Goal: Task Accomplishment & Management: Manage account settings

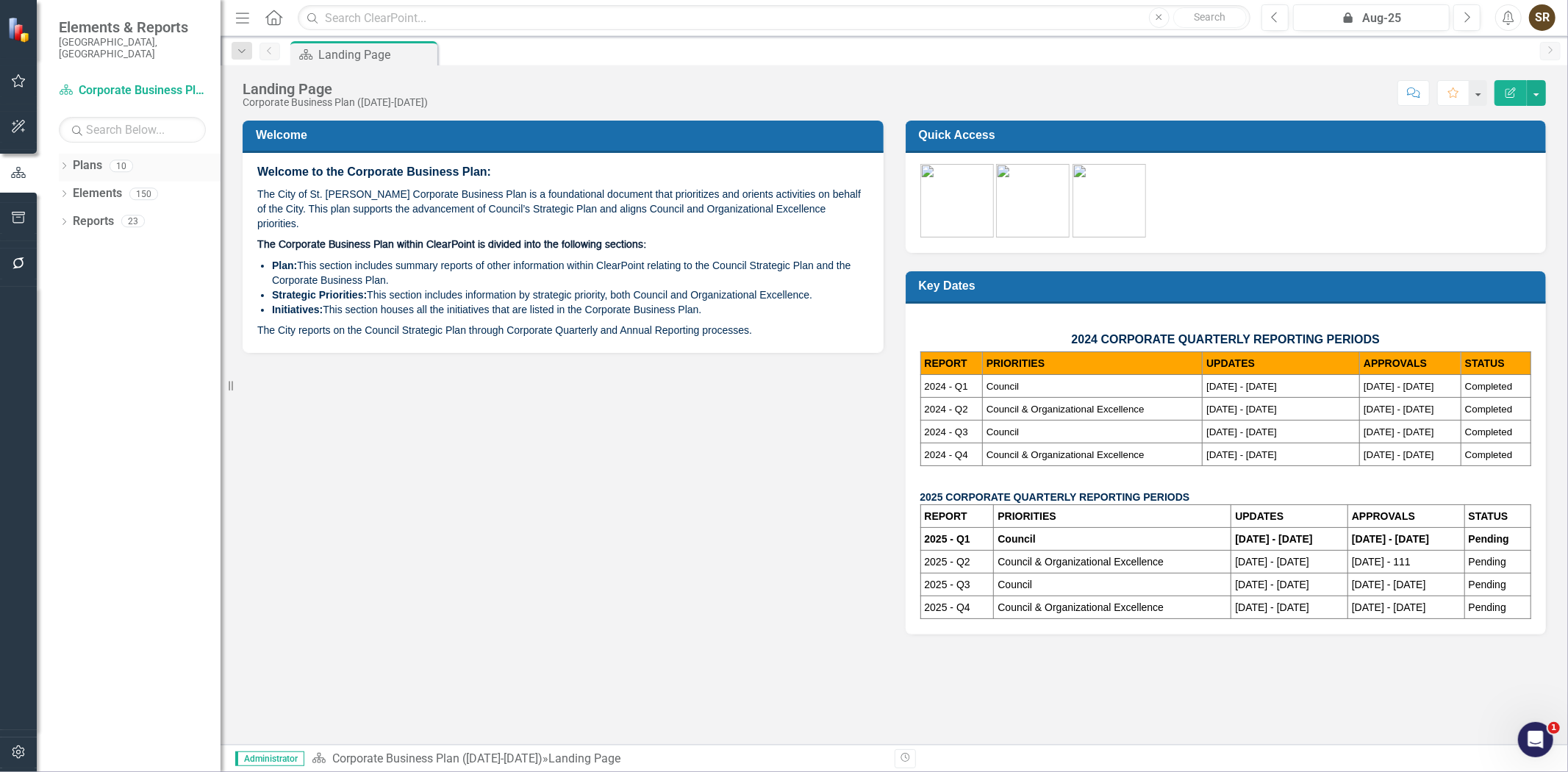
click at [59, 163] on icon "Dropdown" at bounding box center [64, 167] width 10 height 8
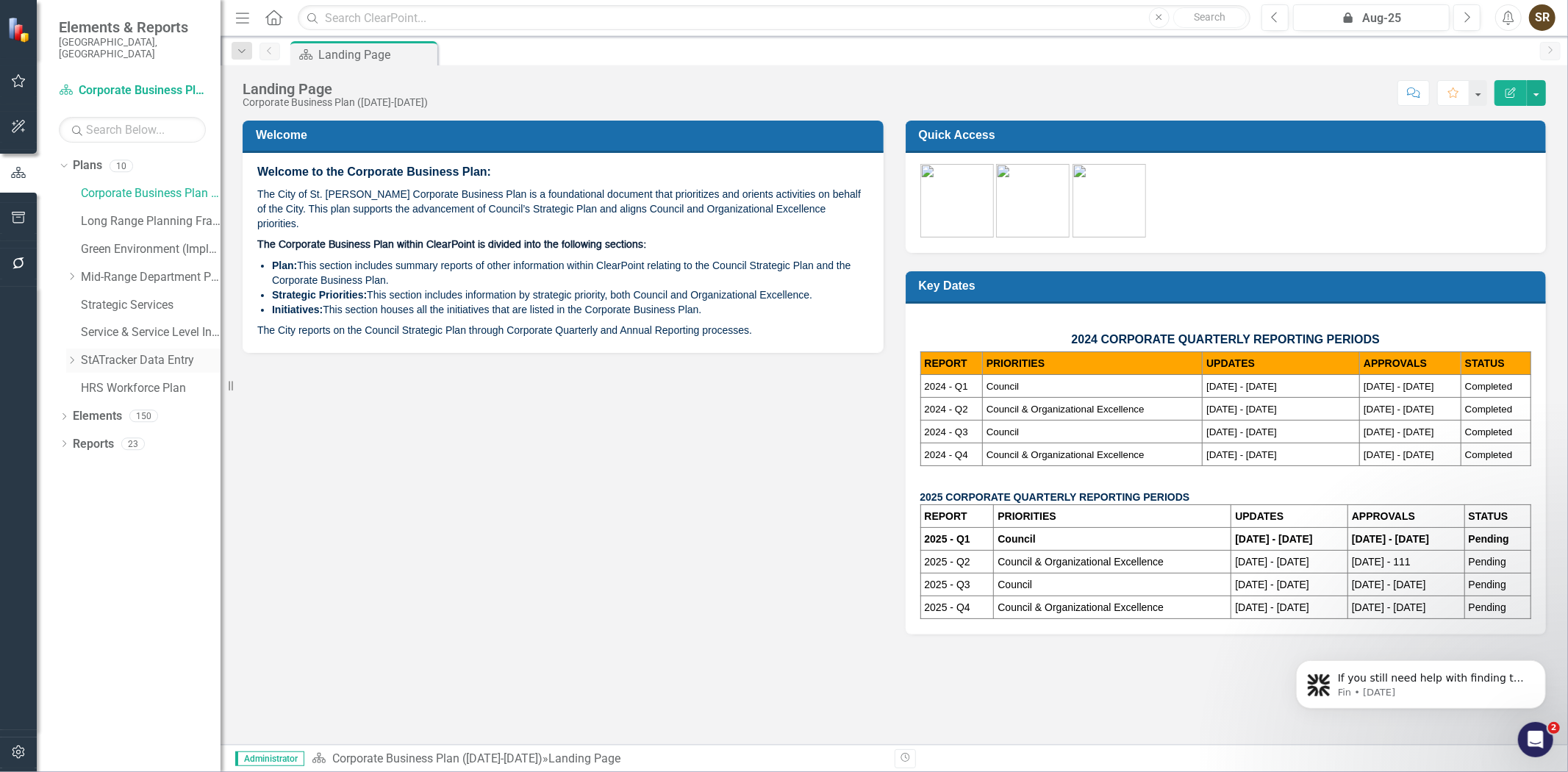
click at [128, 352] on link "StATracker Data Entry" at bounding box center [150, 361] width 139 height 17
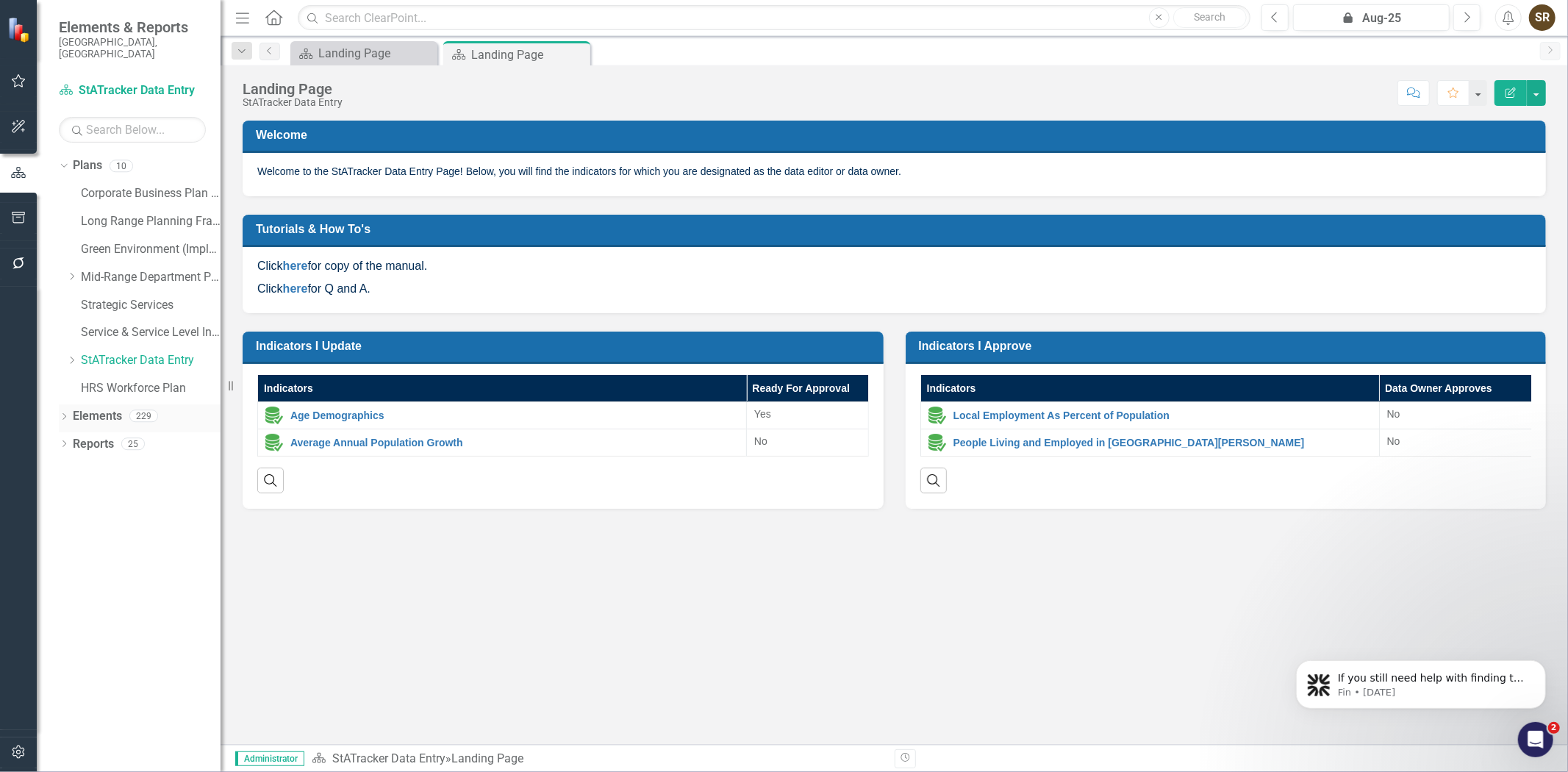
click at [63, 414] on icon "Dropdown" at bounding box center [64, 418] width 10 height 8
click at [104, 464] on link "Indicator Indicators" at bounding box center [116, 472] width 73 height 17
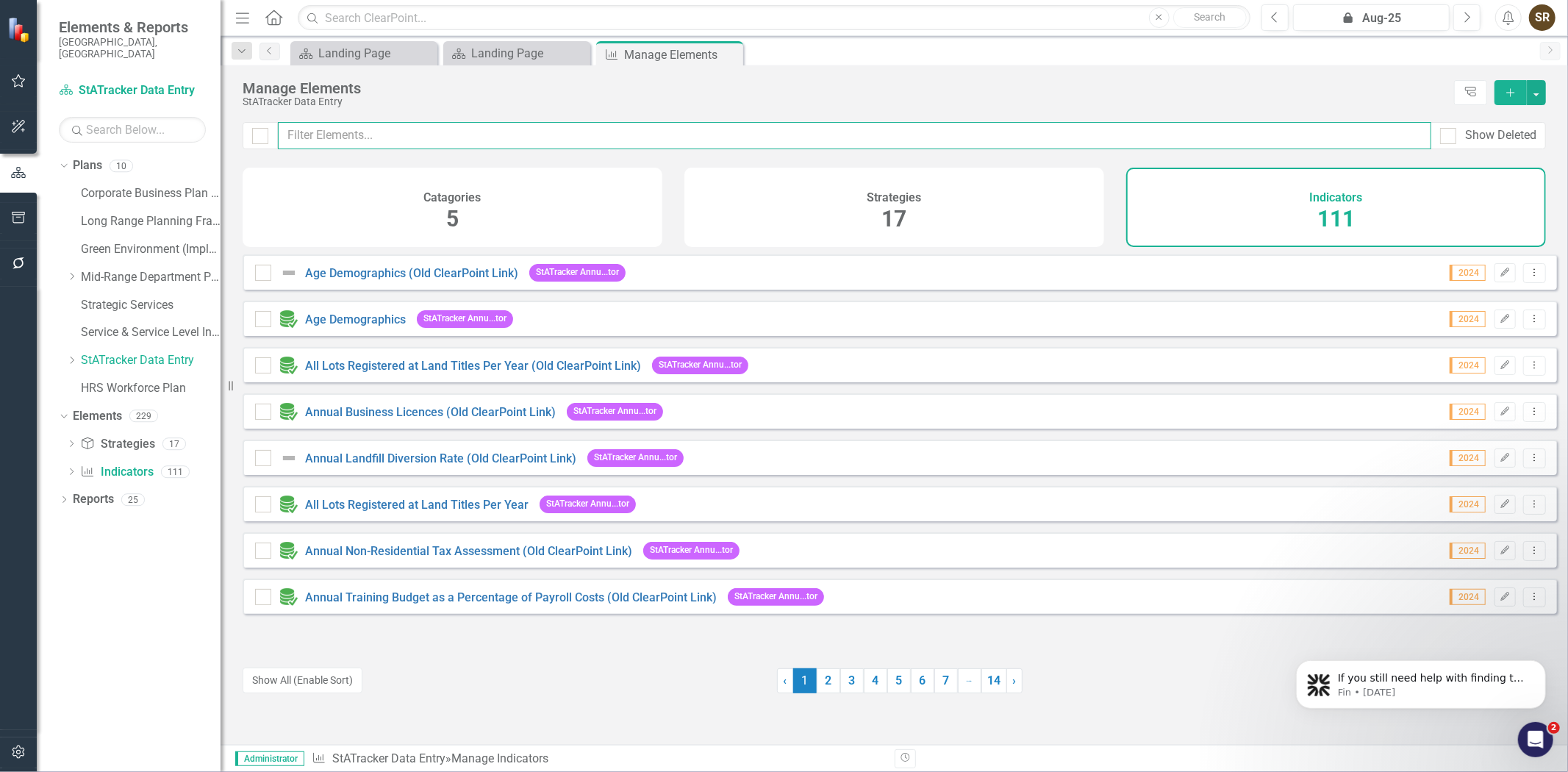
click at [346, 131] on input "text" at bounding box center [855, 136] width 1153 height 27
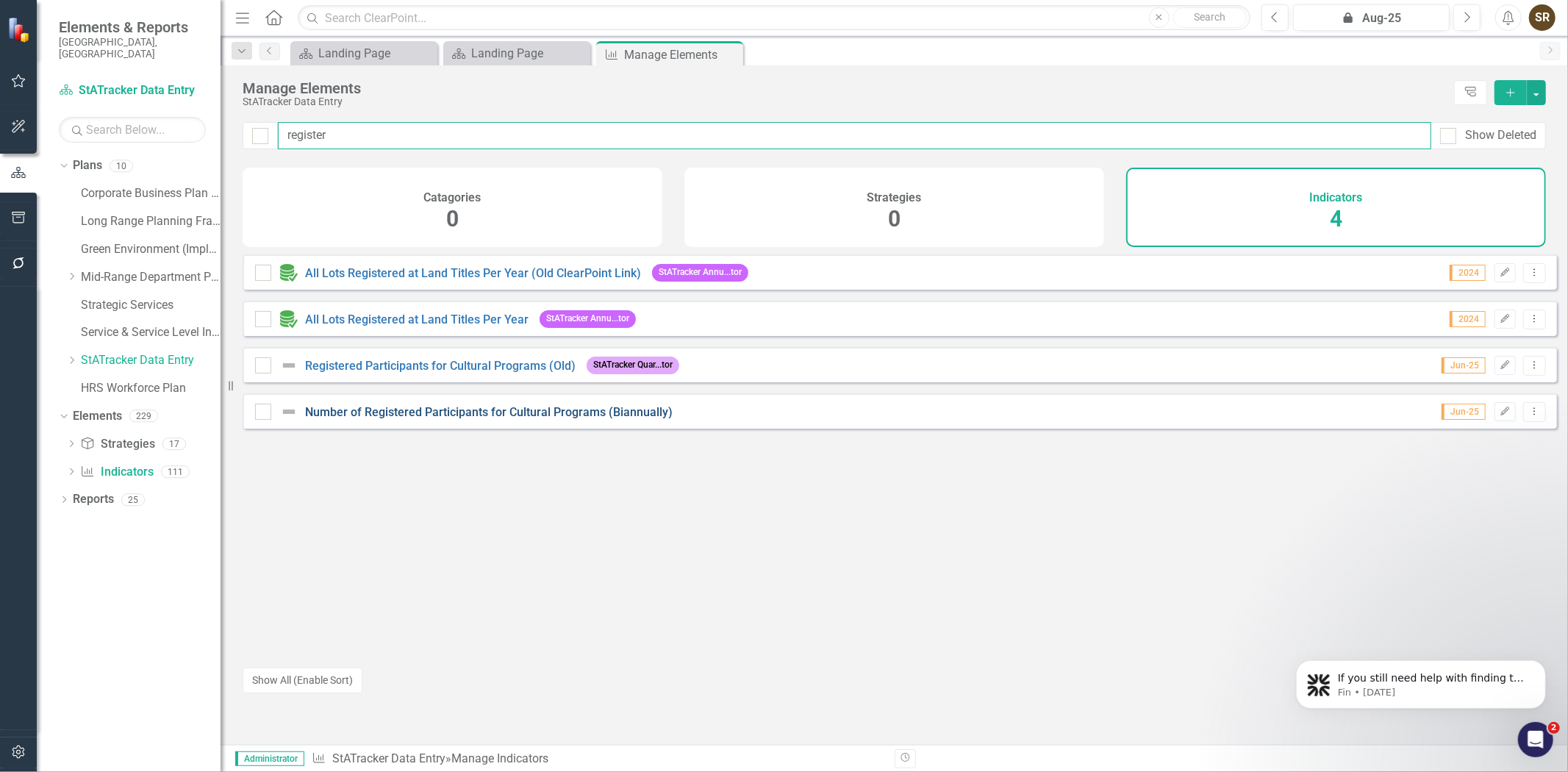
type input "register"
click at [473, 419] on link "Number of Registered Participants for Cultural Programs (Biannually)" at bounding box center [488, 412] width 368 height 14
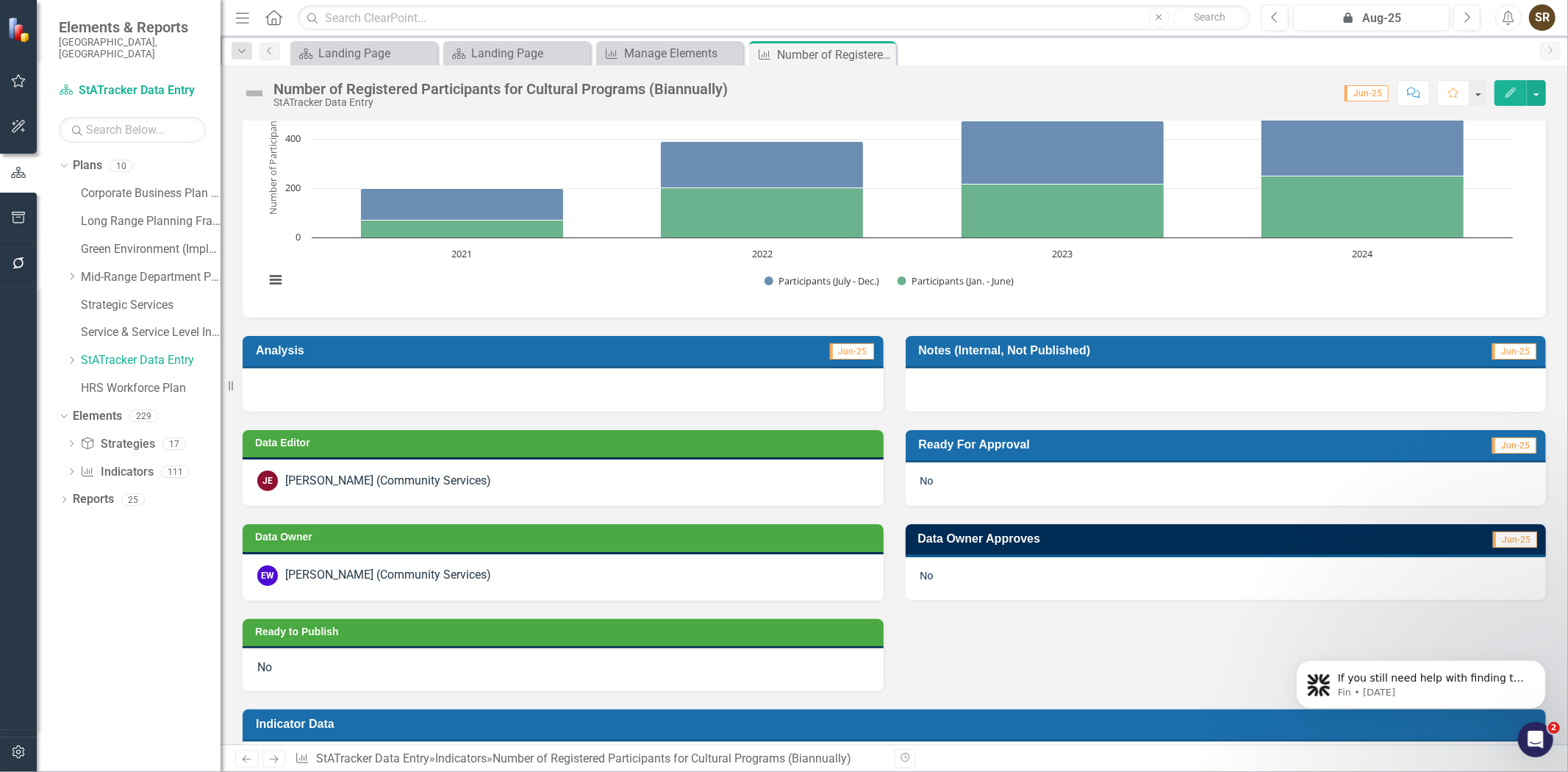
scroll to position [217, 0]
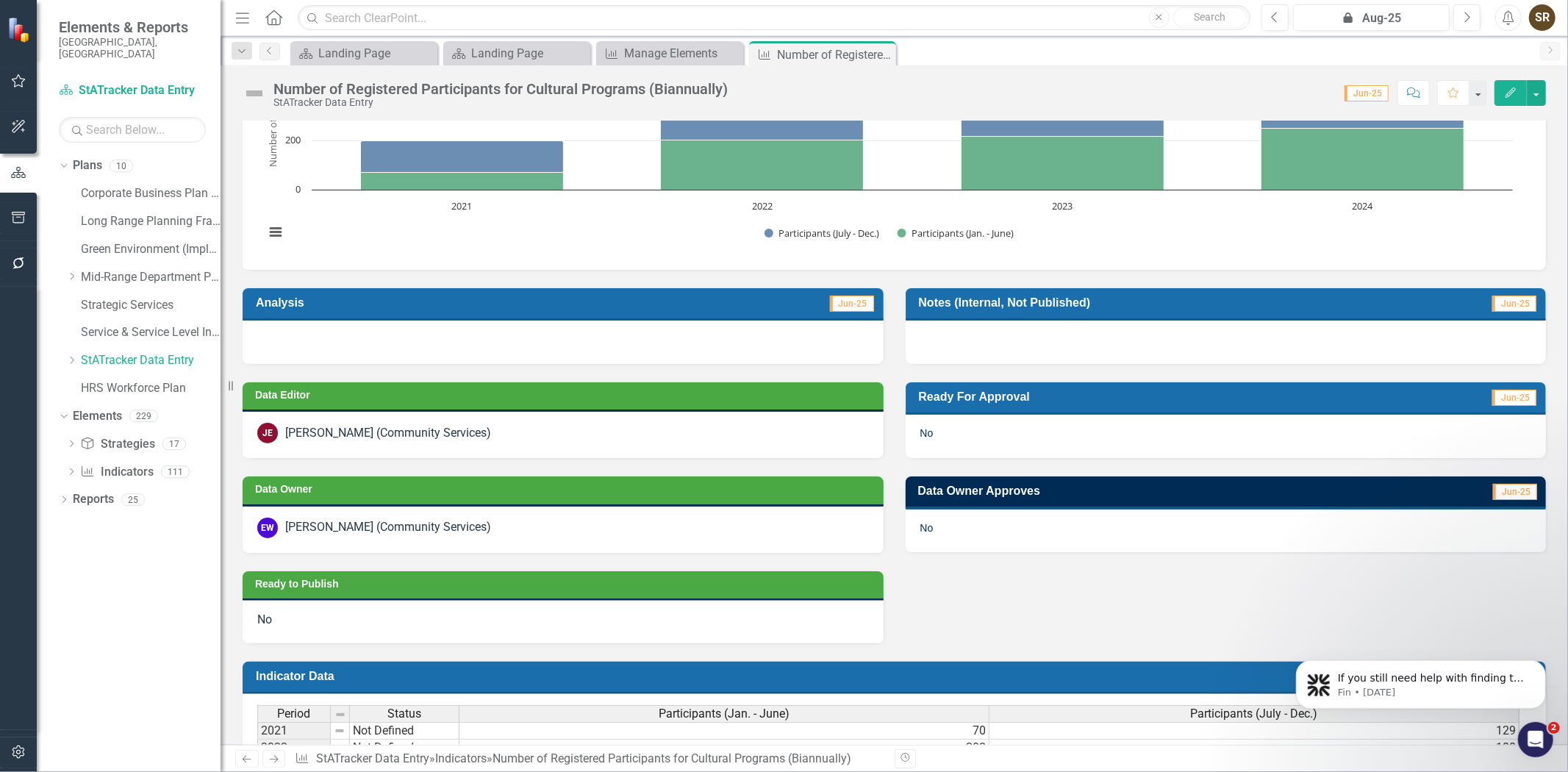
click at [532, 431] on div "JE [PERSON_NAME] (Community Services)" at bounding box center [563, 433] width 612 height 20
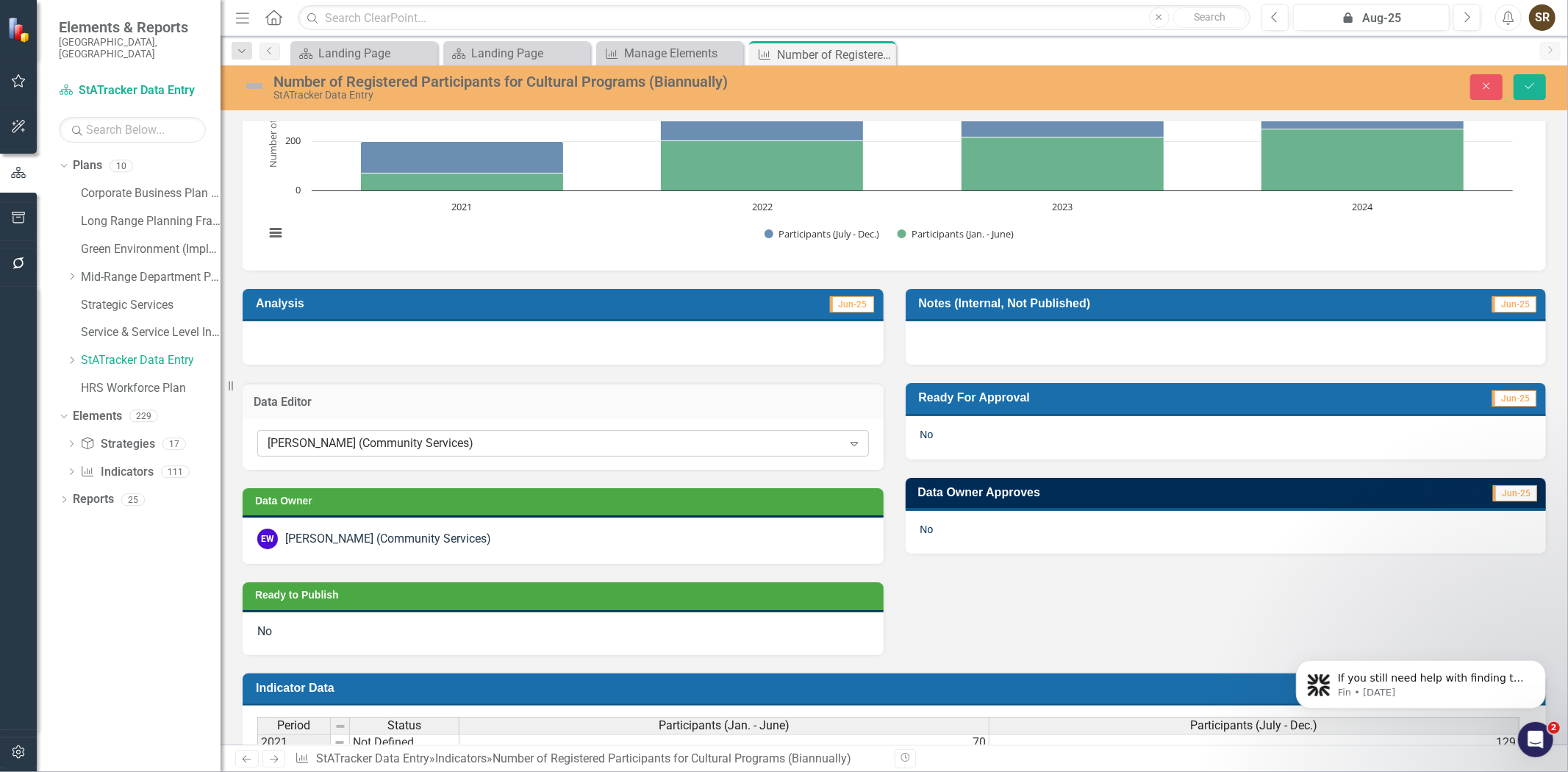
click at [498, 446] on div "[PERSON_NAME] (Community Services)" at bounding box center [555, 443] width 575 height 17
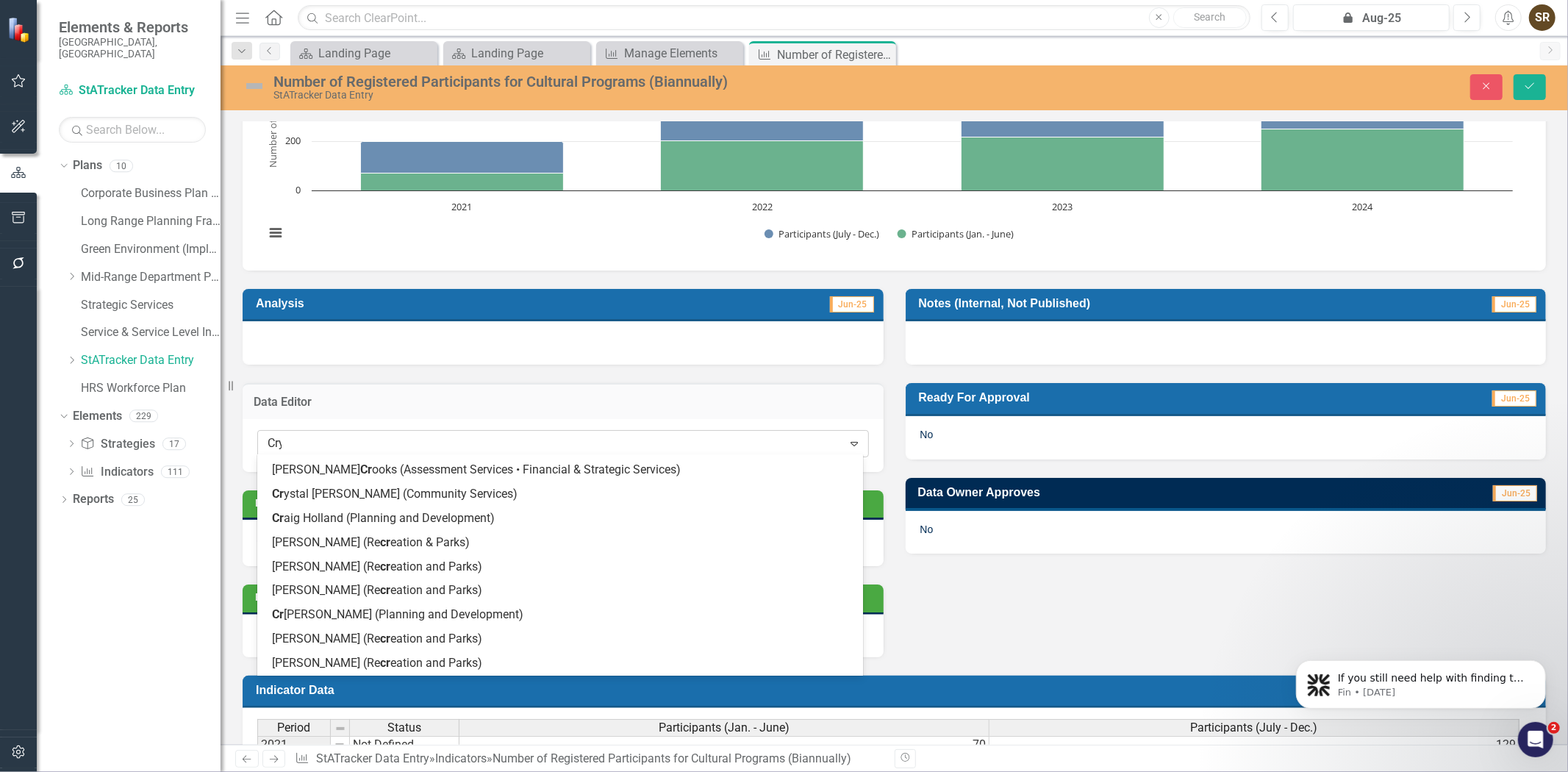
scroll to position [0, 0]
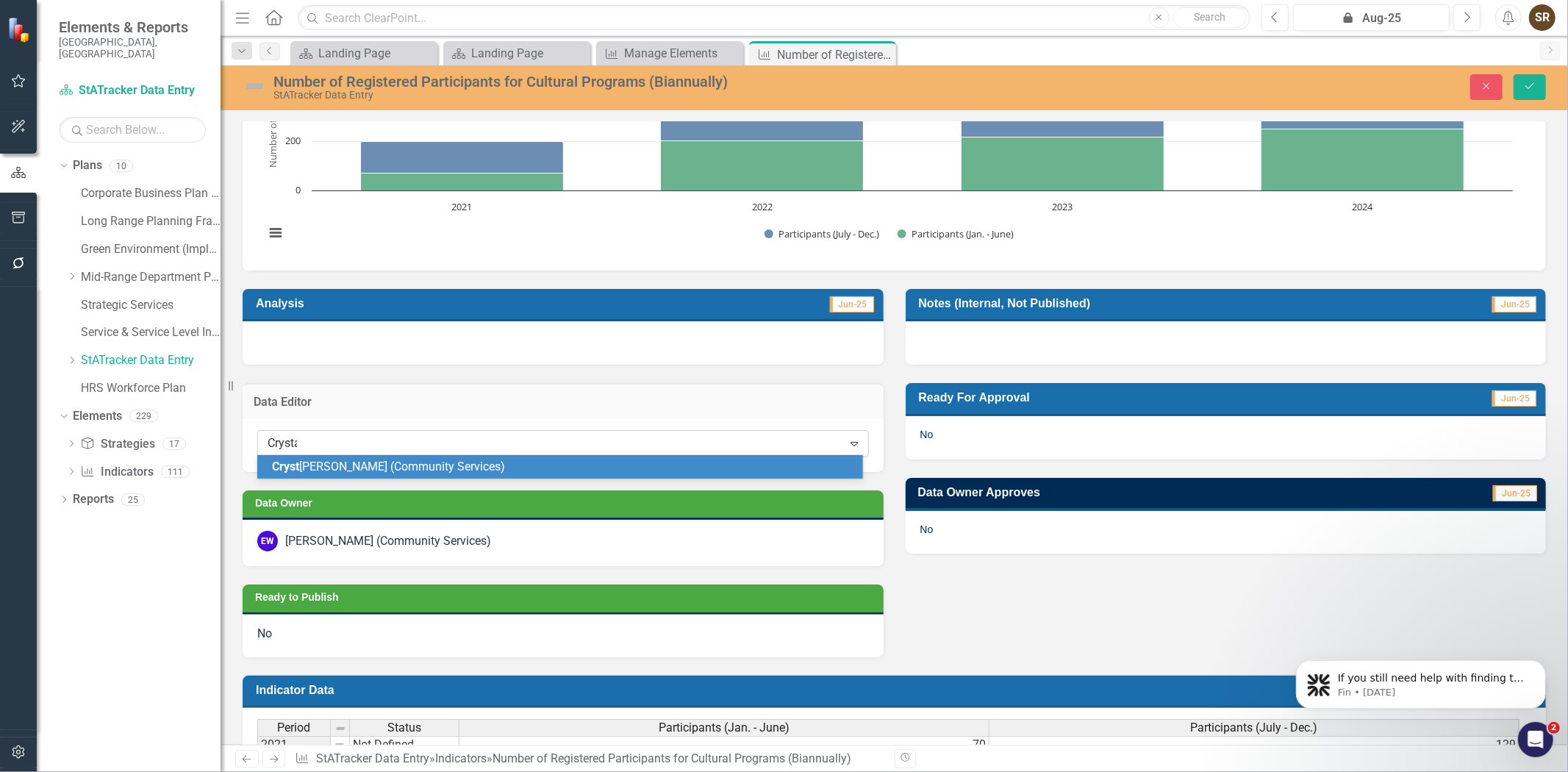
type input "Crystal"
click at [477, 466] on span "[PERSON_NAME] (Community Services)" at bounding box center [393, 466] width 243 height 14
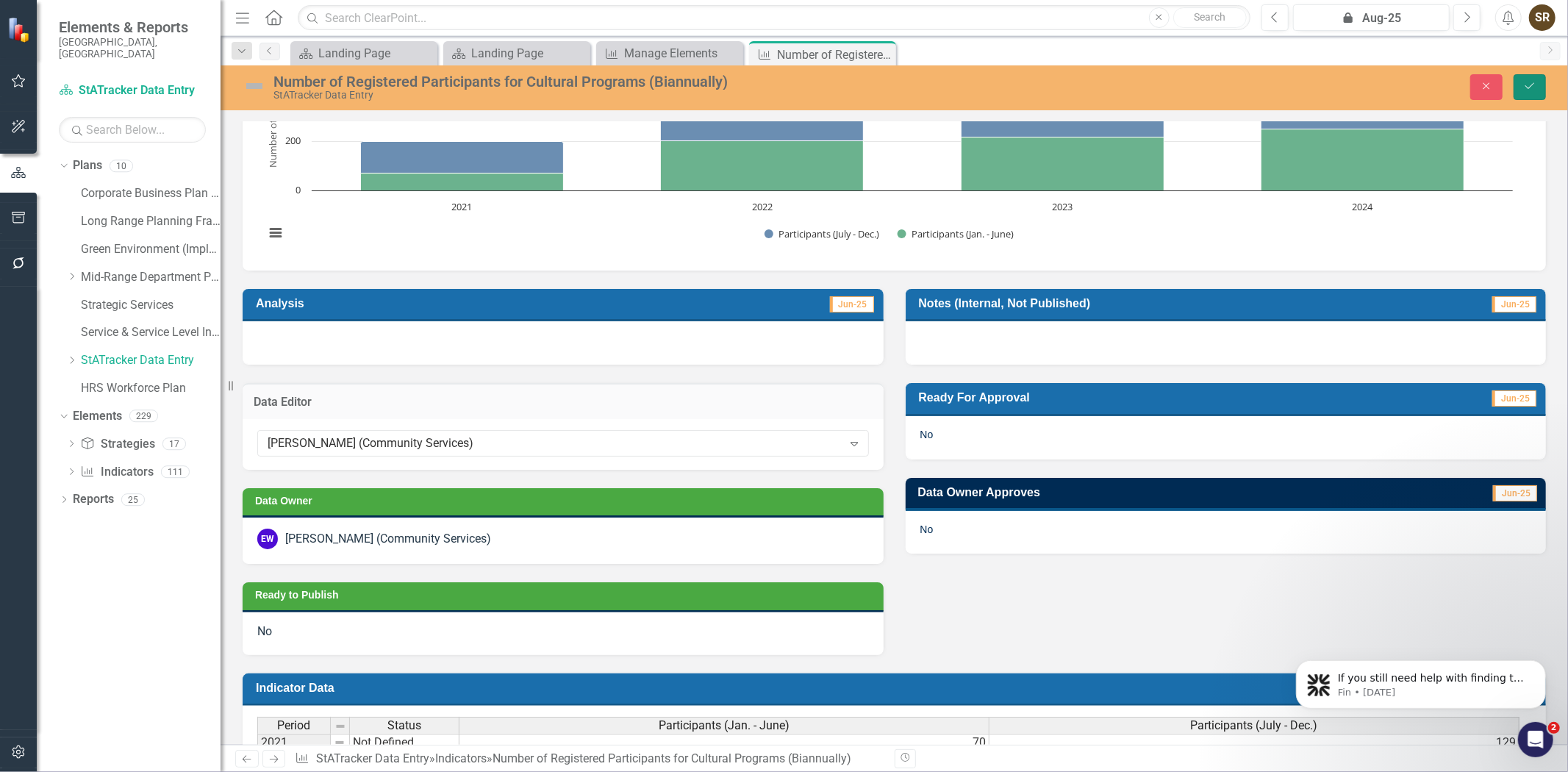
click at [1522, 87] on button "Save" at bounding box center [1530, 87] width 32 height 25
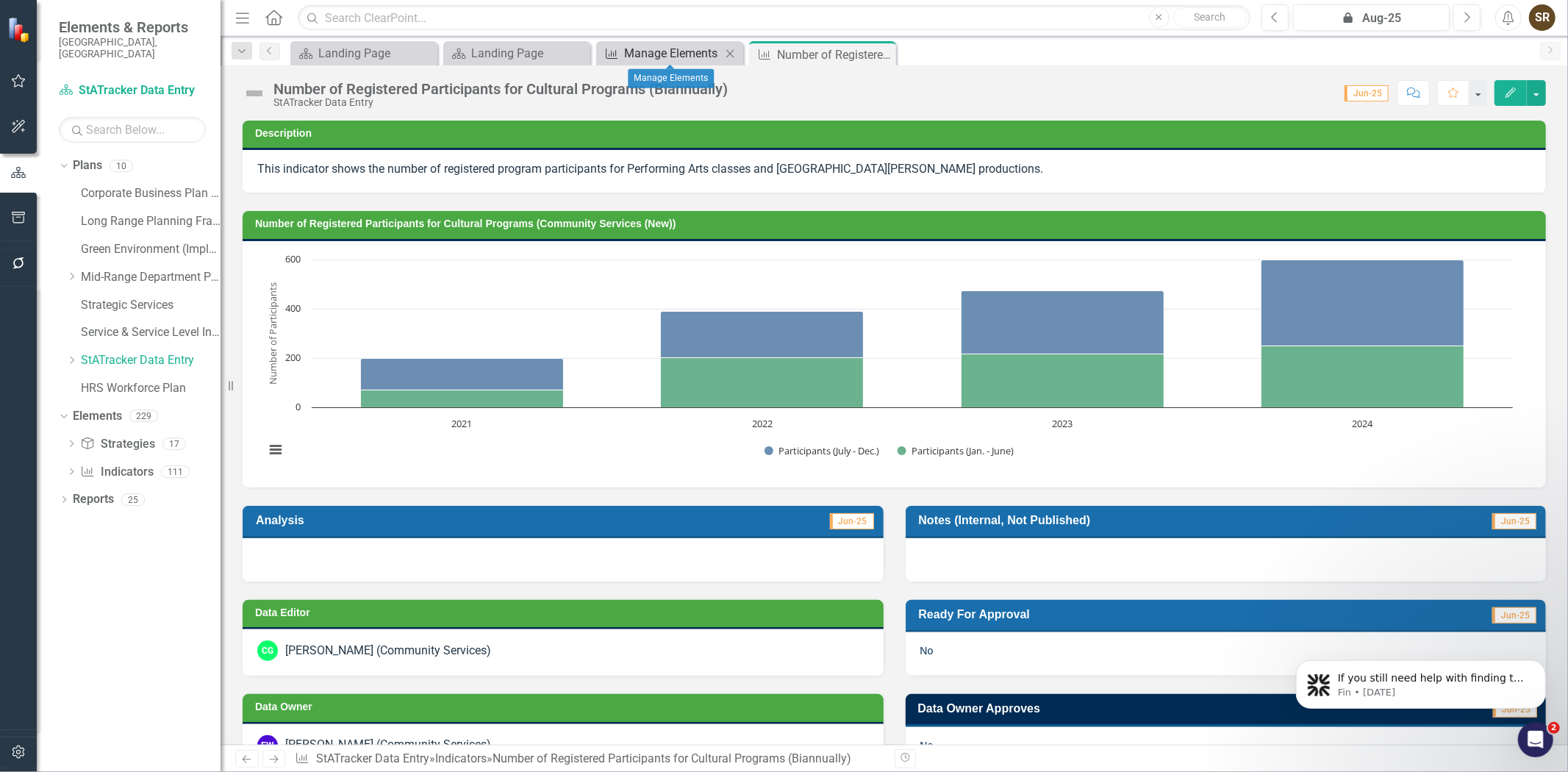
click at [689, 55] on div "Manage Elements" at bounding box center [673, 54] width 97 height 19
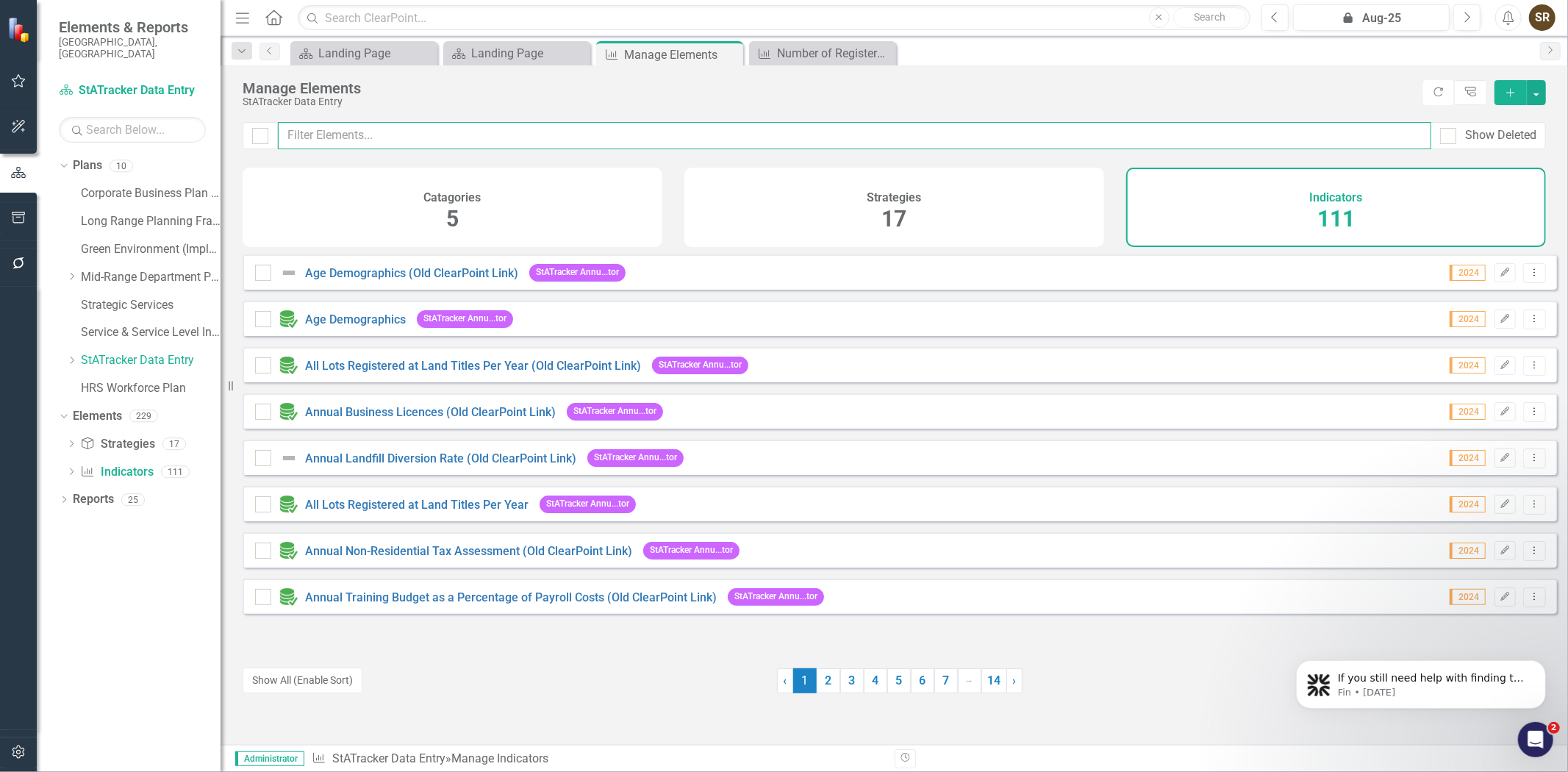
click at [511, 131] on input "text" at bounding box center [855, 136] width 1153 height 27
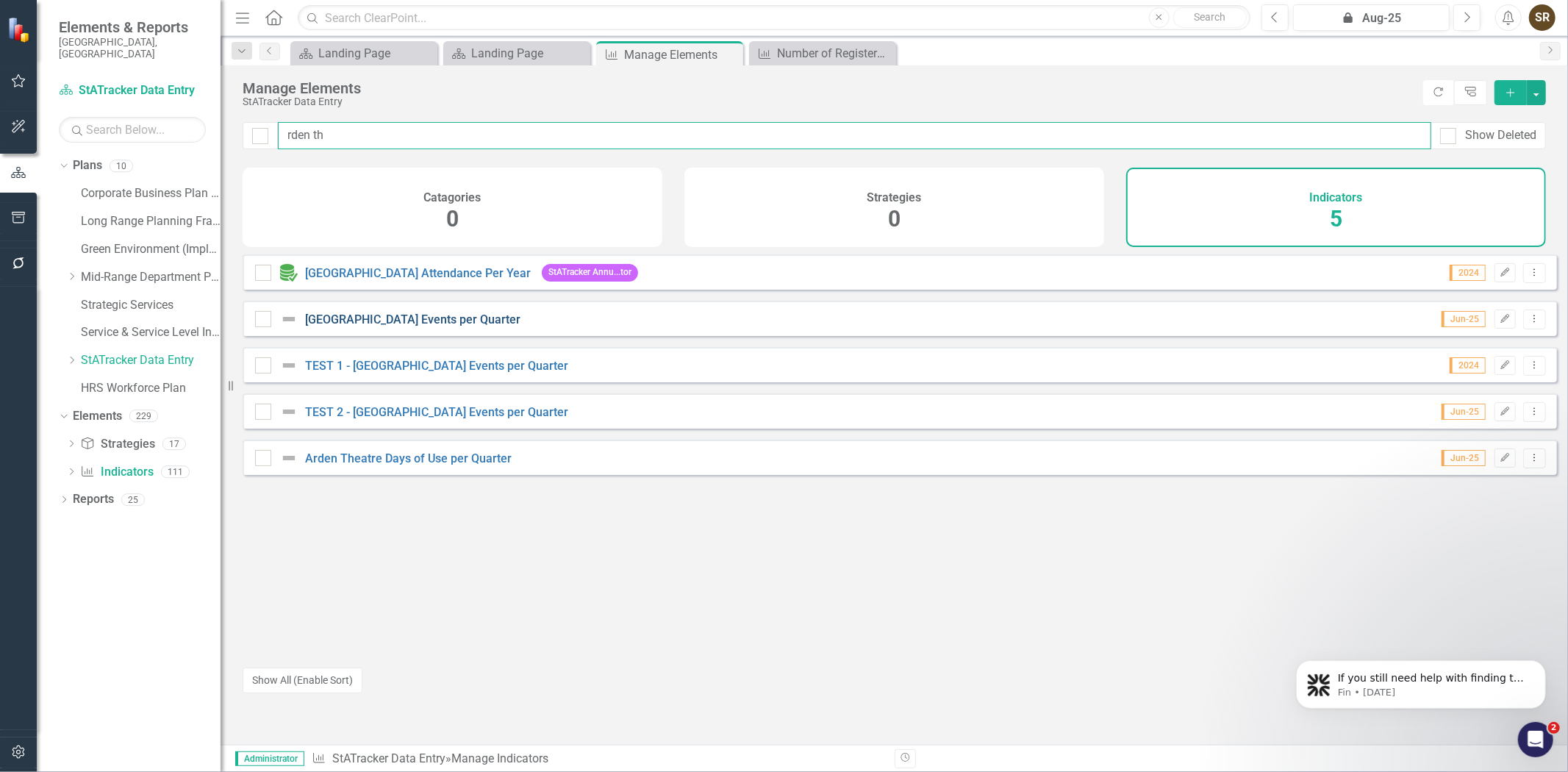
type input "rden th"
click at [447, 326] on link "[GEOGRAPHIC_DATA] Events per Quarter" at bounding box center [413, 319] width 216 height 14
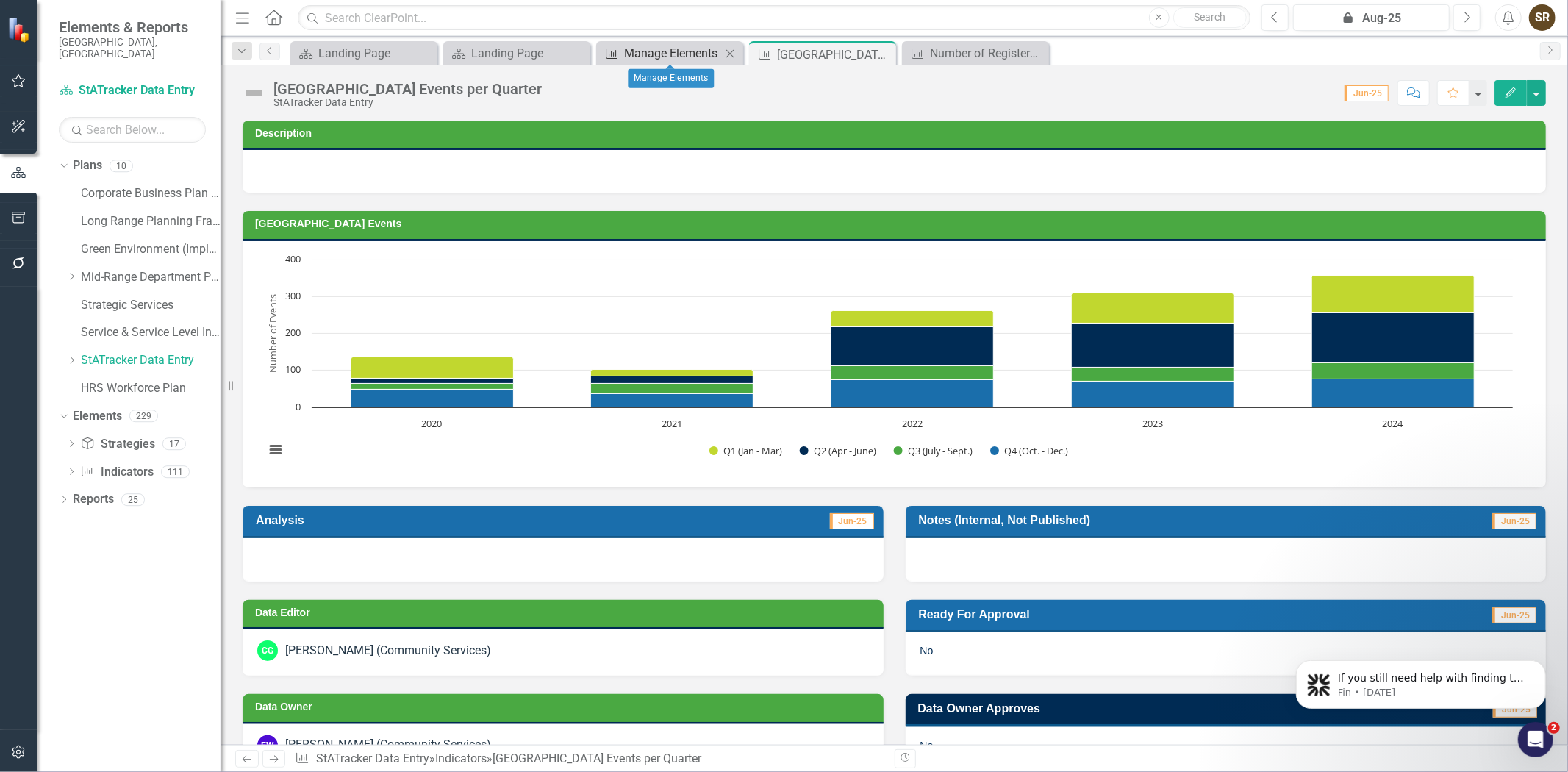
click at [664, 62] on div "Manage Elements" at bounding box center [673, 54] width 97 height 19
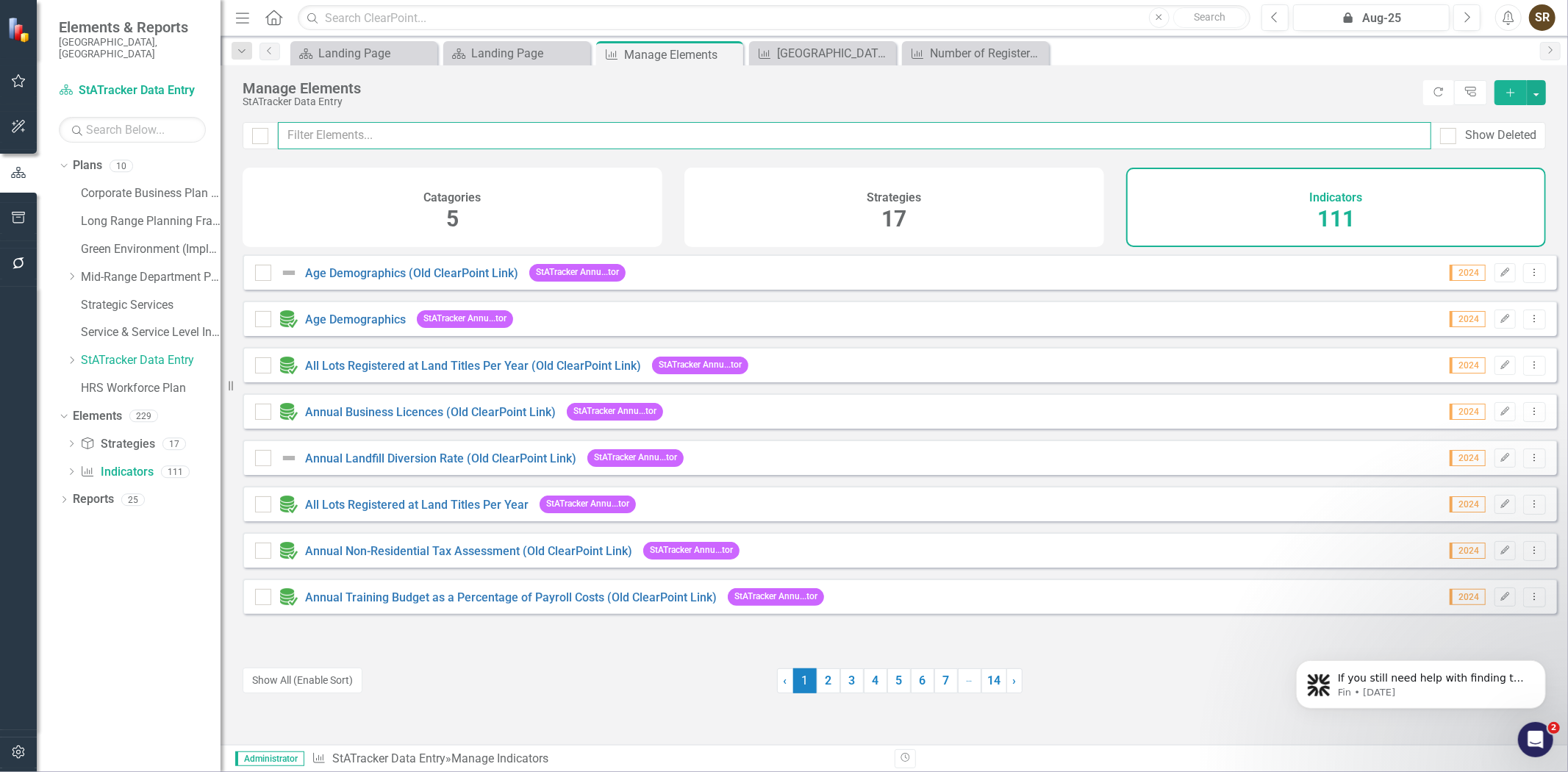
click at [546, 130] on input "text" at bounding box center [855, 136] width 1153 height 27
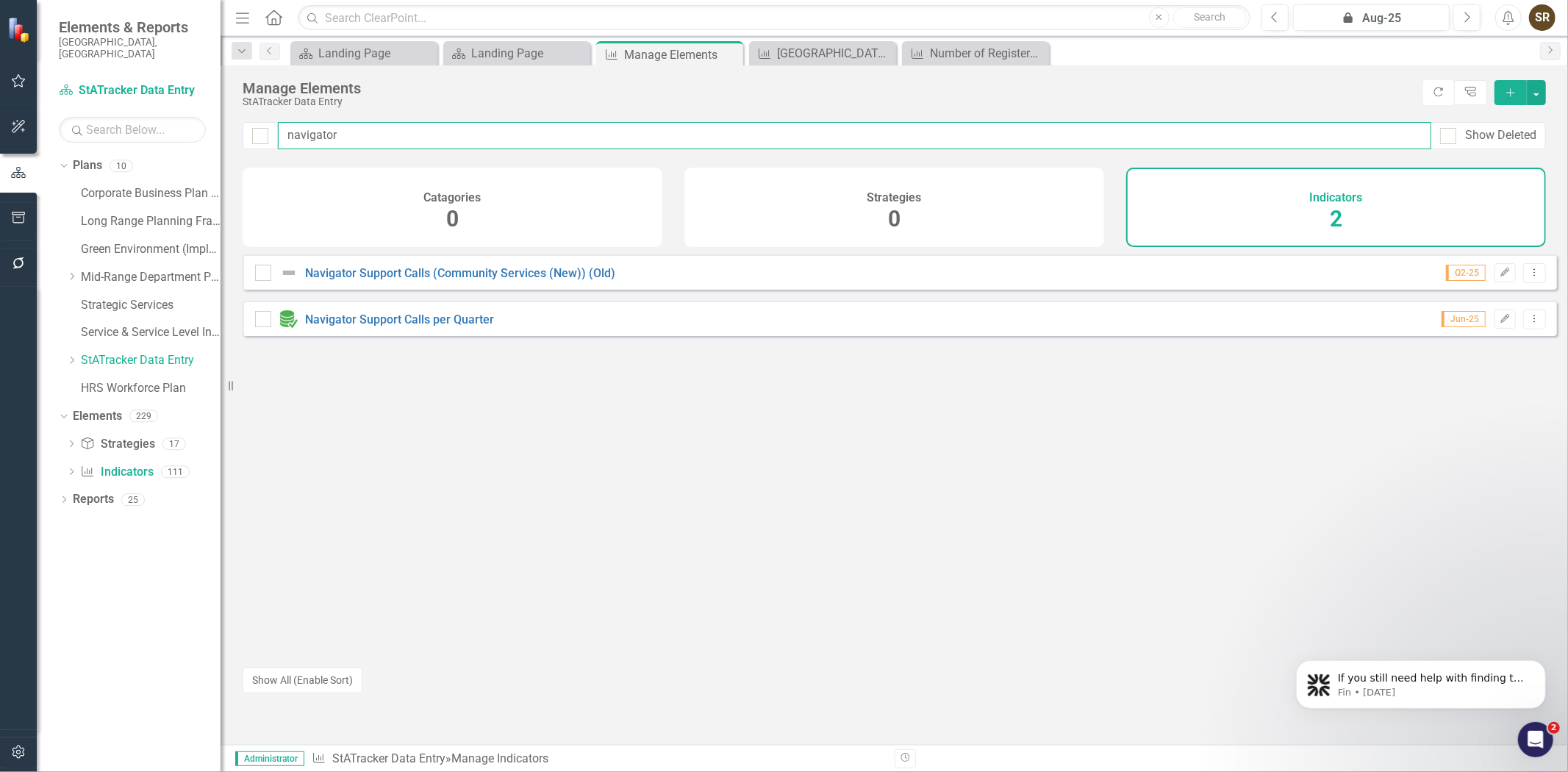
type input "navigator"
click at [456, 328] on div "Navigator Support Calls per Quarter" at bounding box center [376, 318] width 243 height 18
click at [460, 326] on link "Navigator Support Calls per Quarter" at bounding box center [399, 319] width 189 height 14
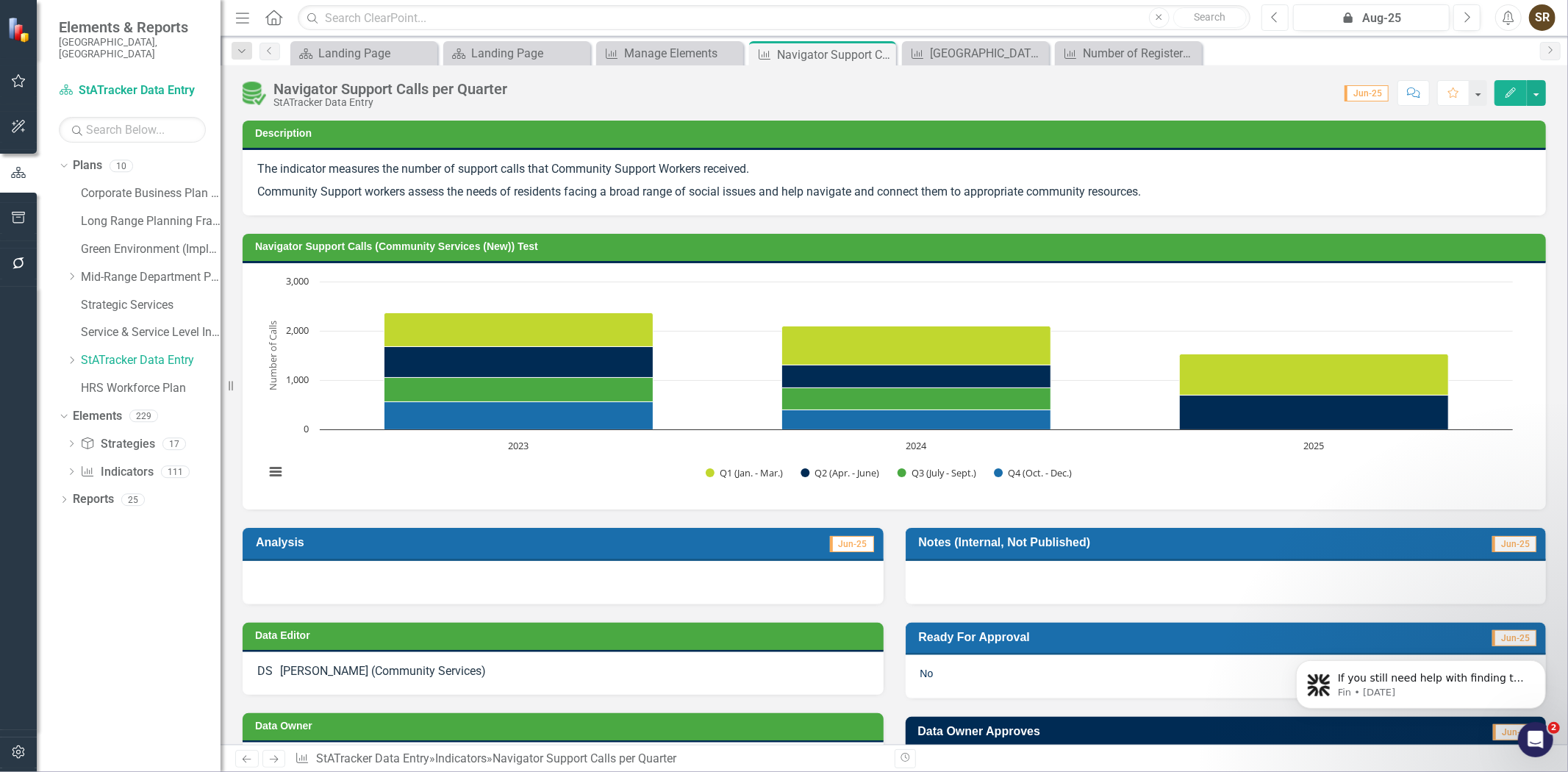
click at [1275, 16] on icon "Previous" at bounding box center [1276, 18] width 8 height 14
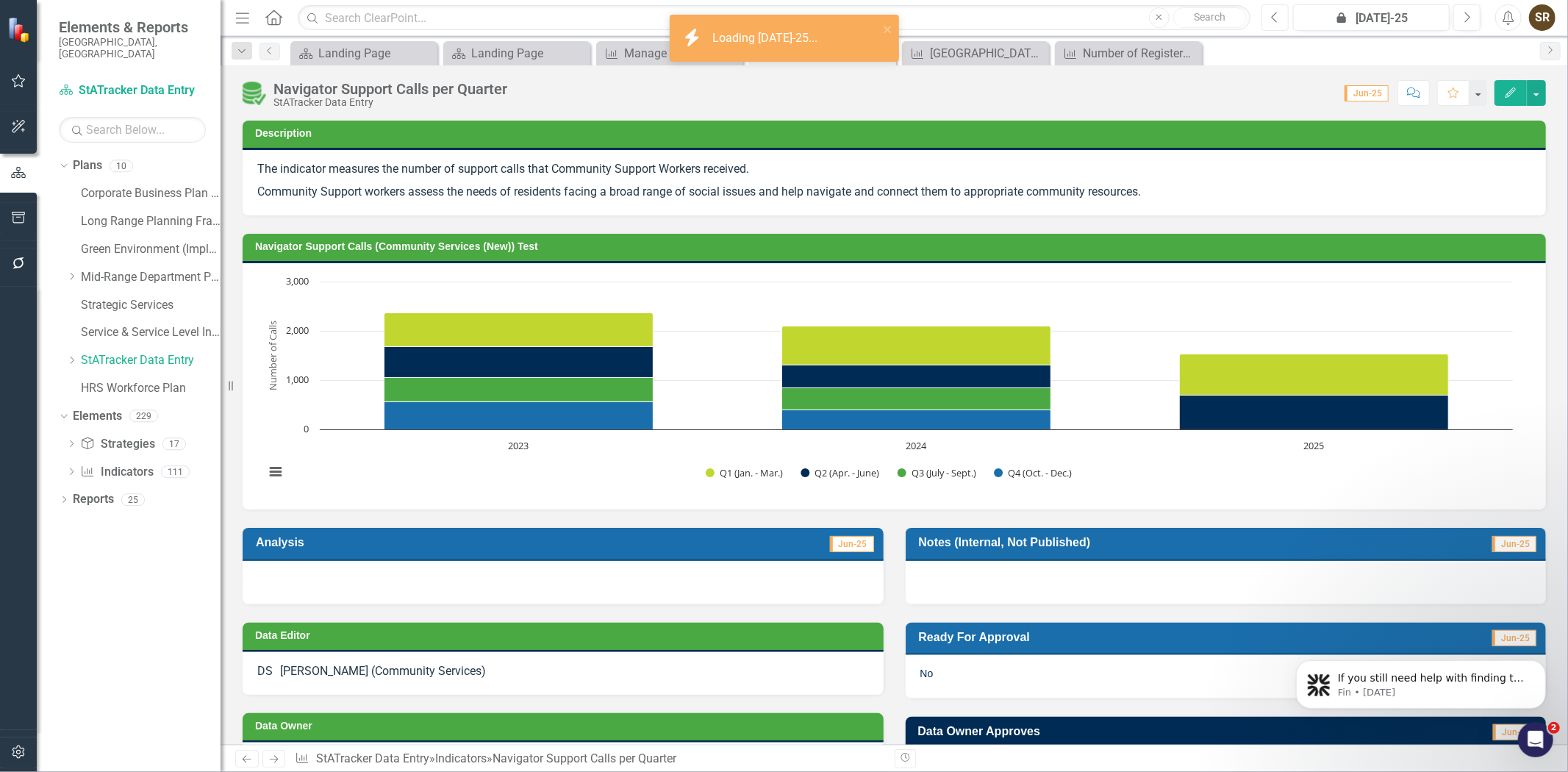
click at [1275, 16] on icon "Previous" at bounding box center [1276, 18] width 8 height 14
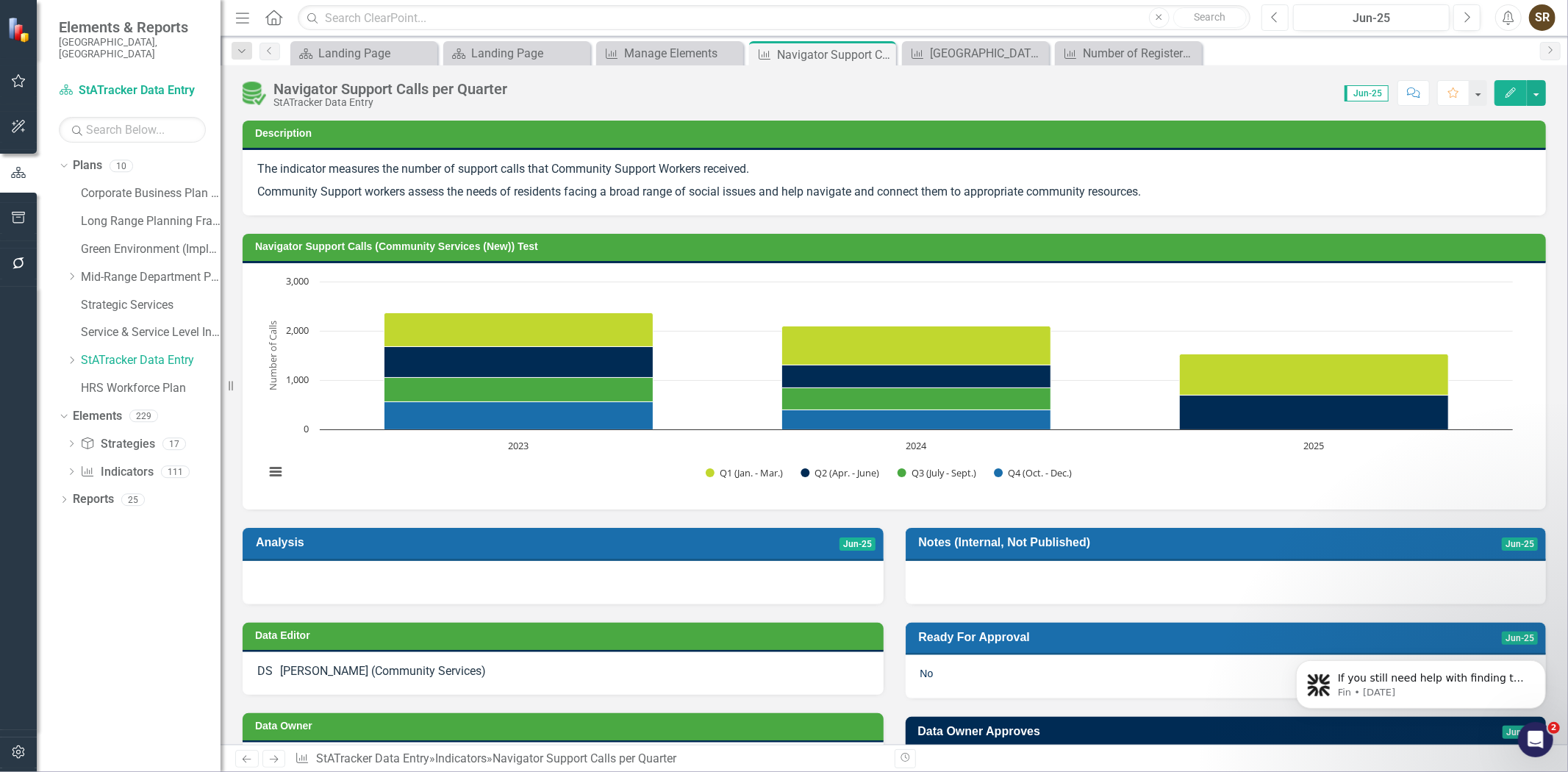
click at [1275, 16] on icon "Previous" at bounding box center [1276, 18] width 8 height 14
click at [1274, 15] on icon "Previous" at bounding box center [1276, 18] width 8 height 14
click at [1465, 20] on icon "Next" at bounding box center [1467, 18] width 8 height 14
click at [1266, 19] on button "Previous" at bounding box center [1275, 17] width 27 height 26
click at [1465, 22] on icon "Next" at bounding box center [1467, 18] width 8 height 14
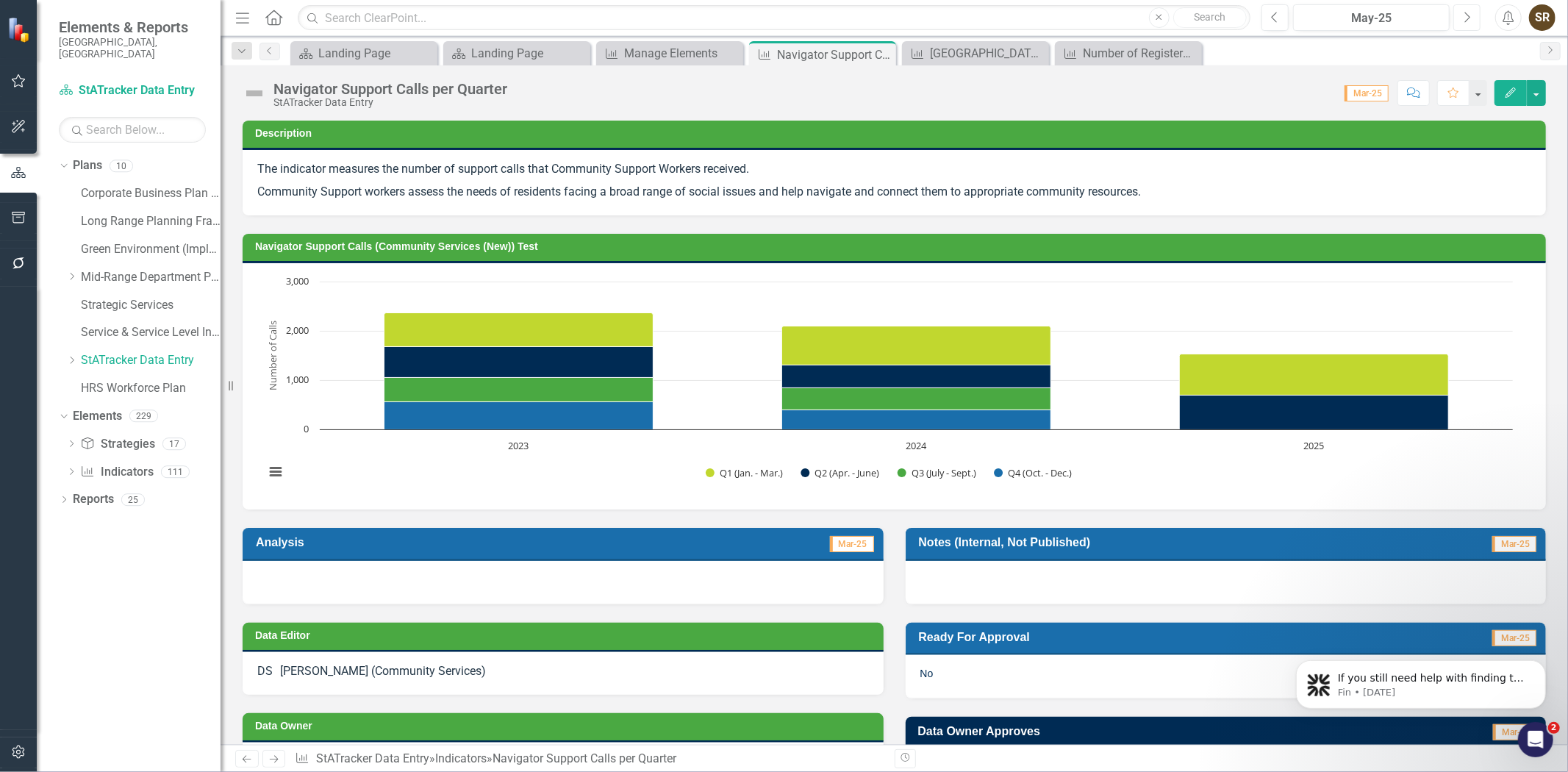
click at [1465, 22] on icon "Next" at bounding box center [1467, 18] width 8 height 14
drag, startPoint x: 17, startPoint y: 268, endPoint x: 25, endPoint y: 222, distance: 46.7
click at [17, 268] on icon "button" at bounding box center [19, 263] width 15 height 12
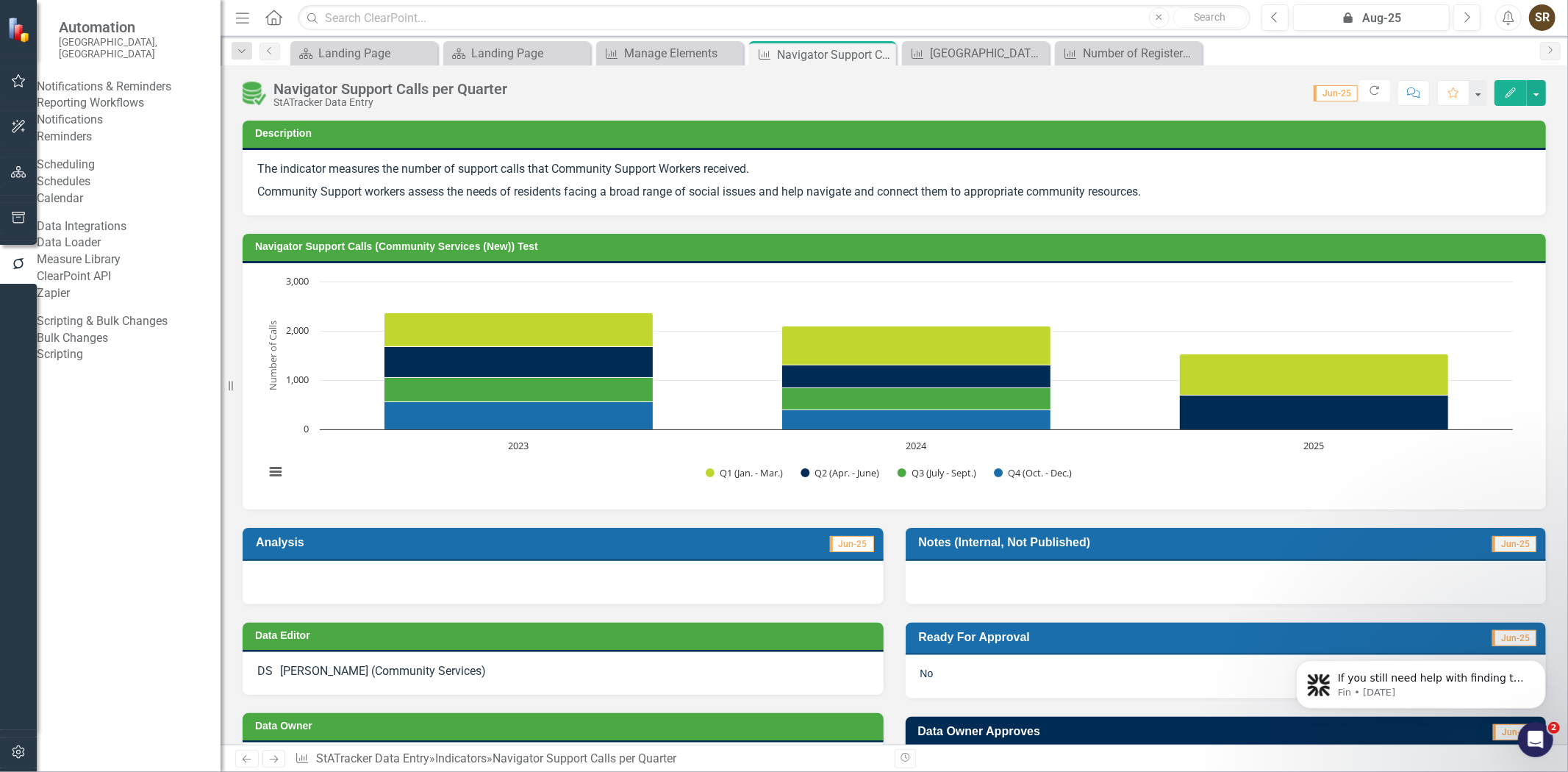
click at [119, 111] on link "Reporting Workflows" at bounding box center [128, 104] width 183 height 17
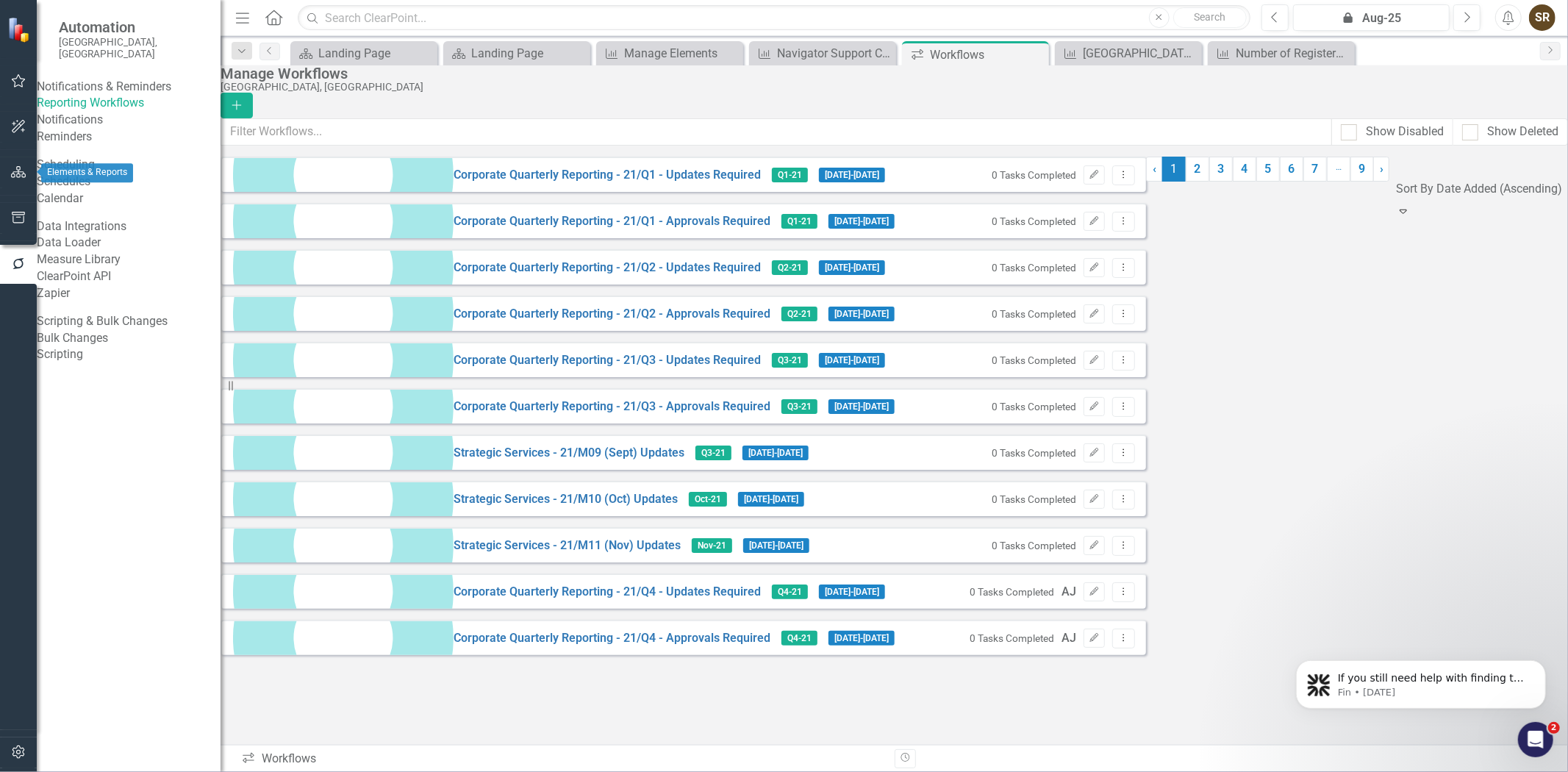
click at [17, 178] on button "button" at bounding box center [19, 172] width 33 height 31
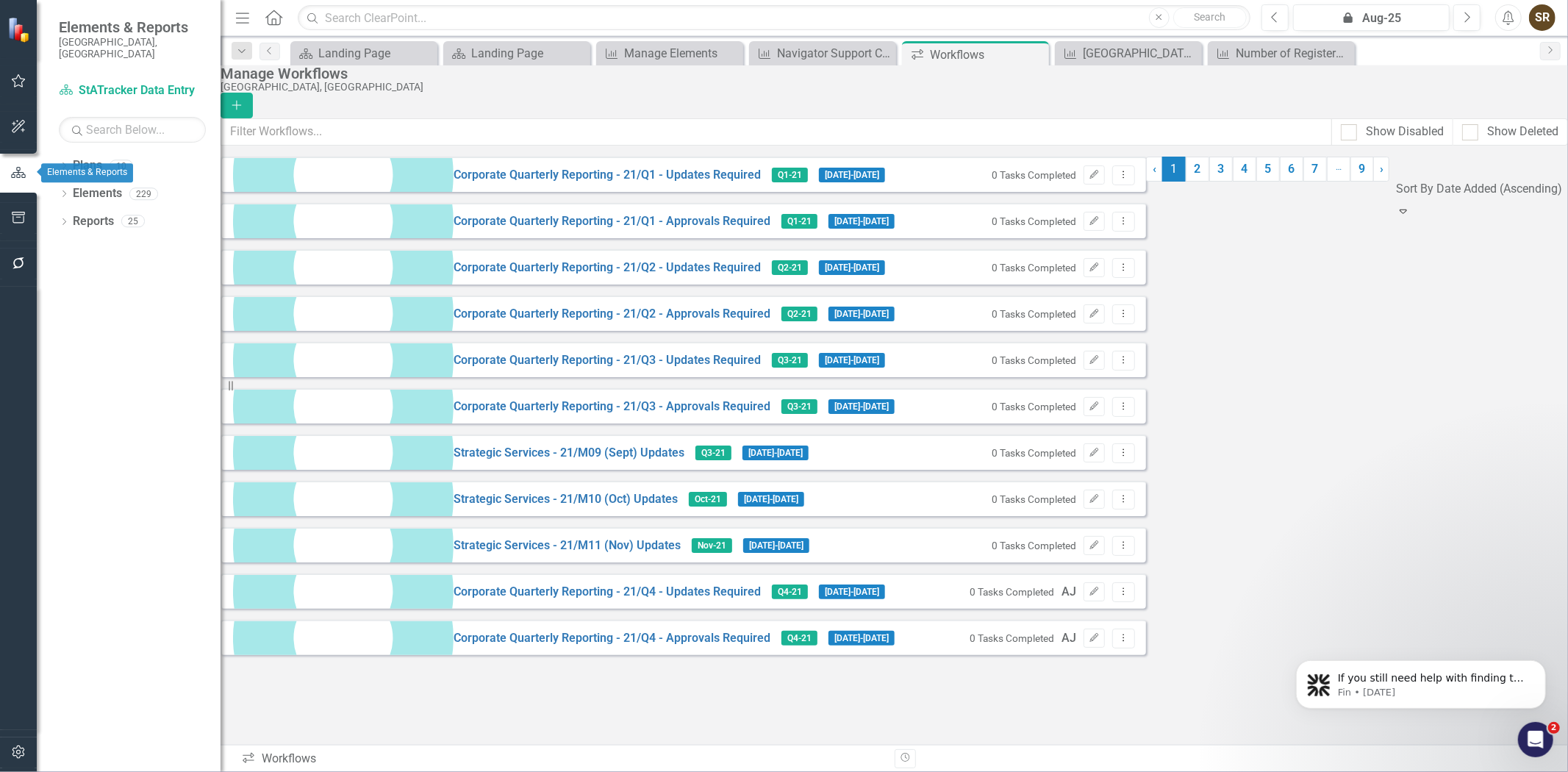
click at [14, 180] on button "button" at bounding box center [18, 173] width 37 height 25
click at [61, 163] on icon "Dropdown" at bounding box center [64, 167] width 10 height 8
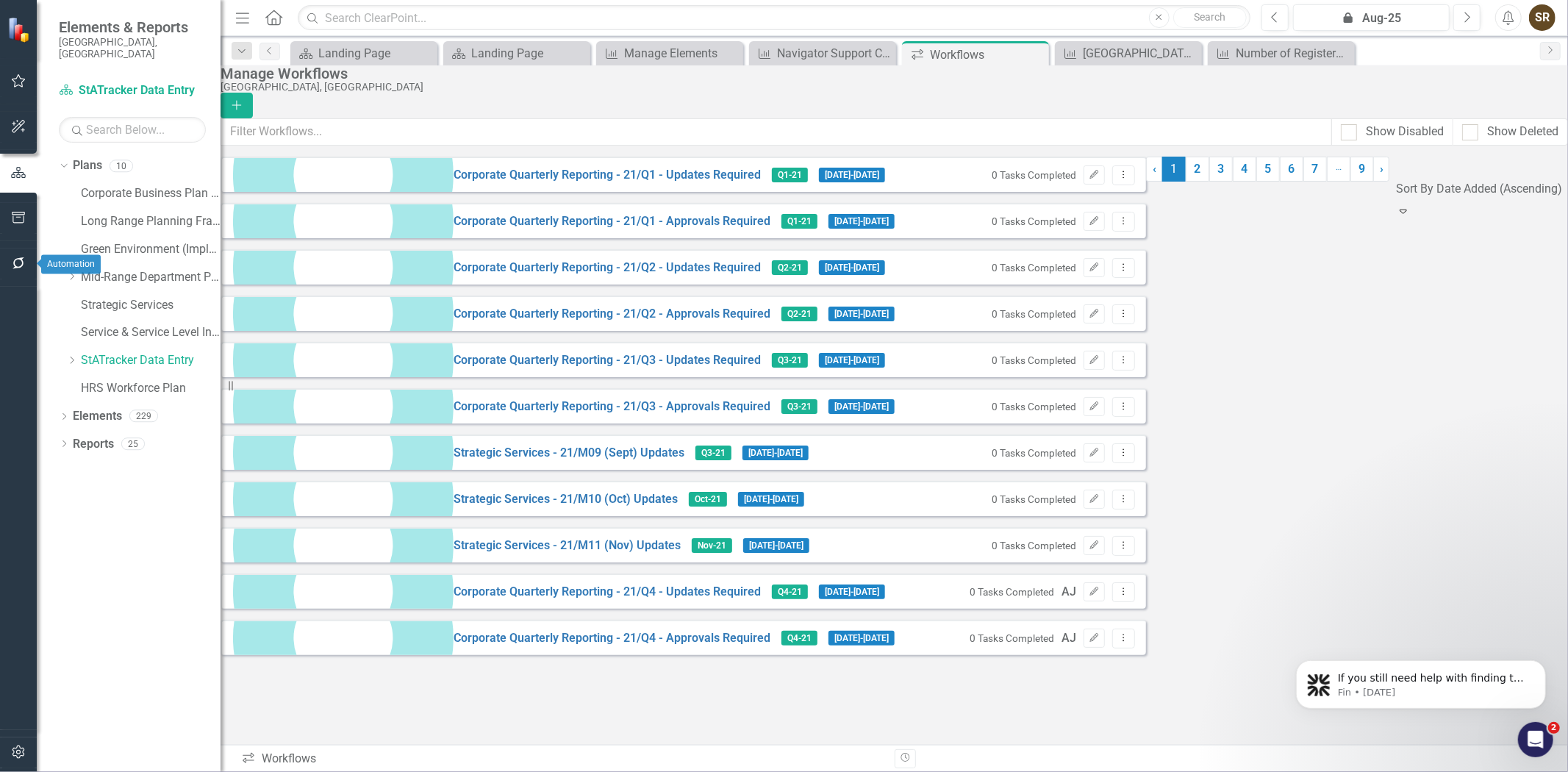
click at [14, 254] on button "button" at bounding box center [19, 264] width 33 height 31
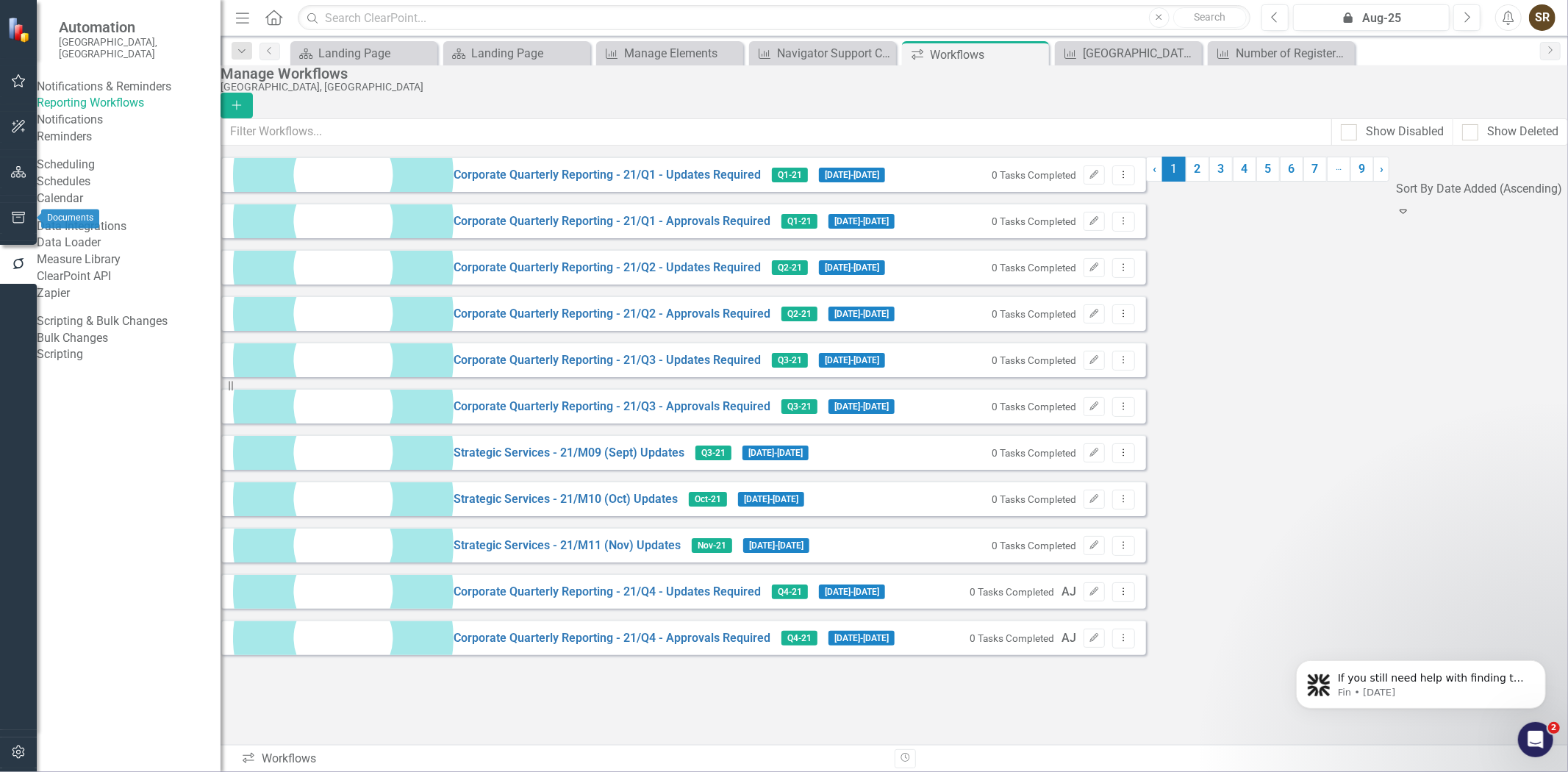
click at [14, 173] on icon "button" at bounding box center [19, 172] width 15 height 12
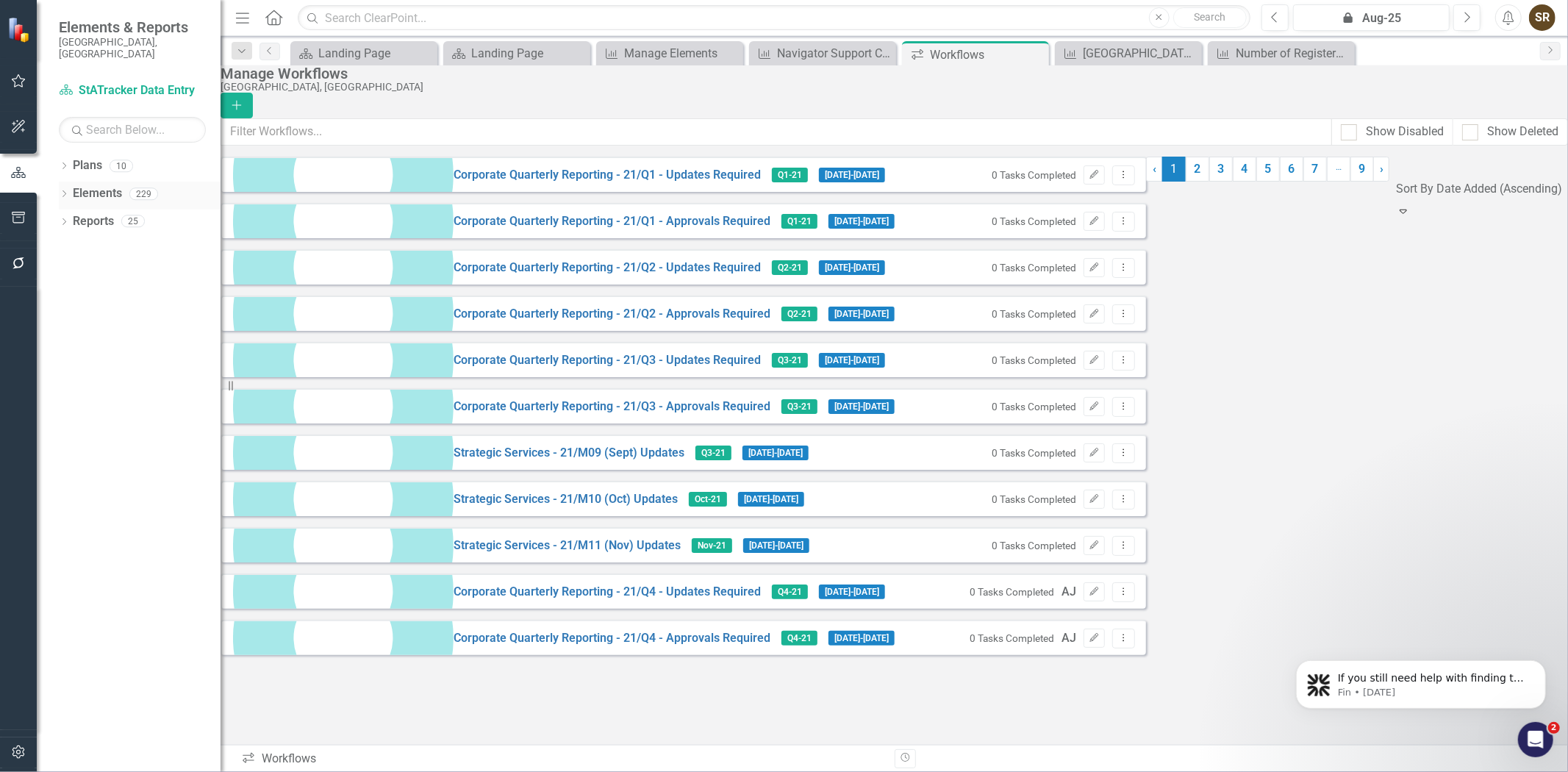
click at [63, 191] on icon "Dropdown" at bounding box center [64, 195] width 10 height 8
click at [14, 750] on icon "button" at bounding box center [19, 752] width 15 height 12
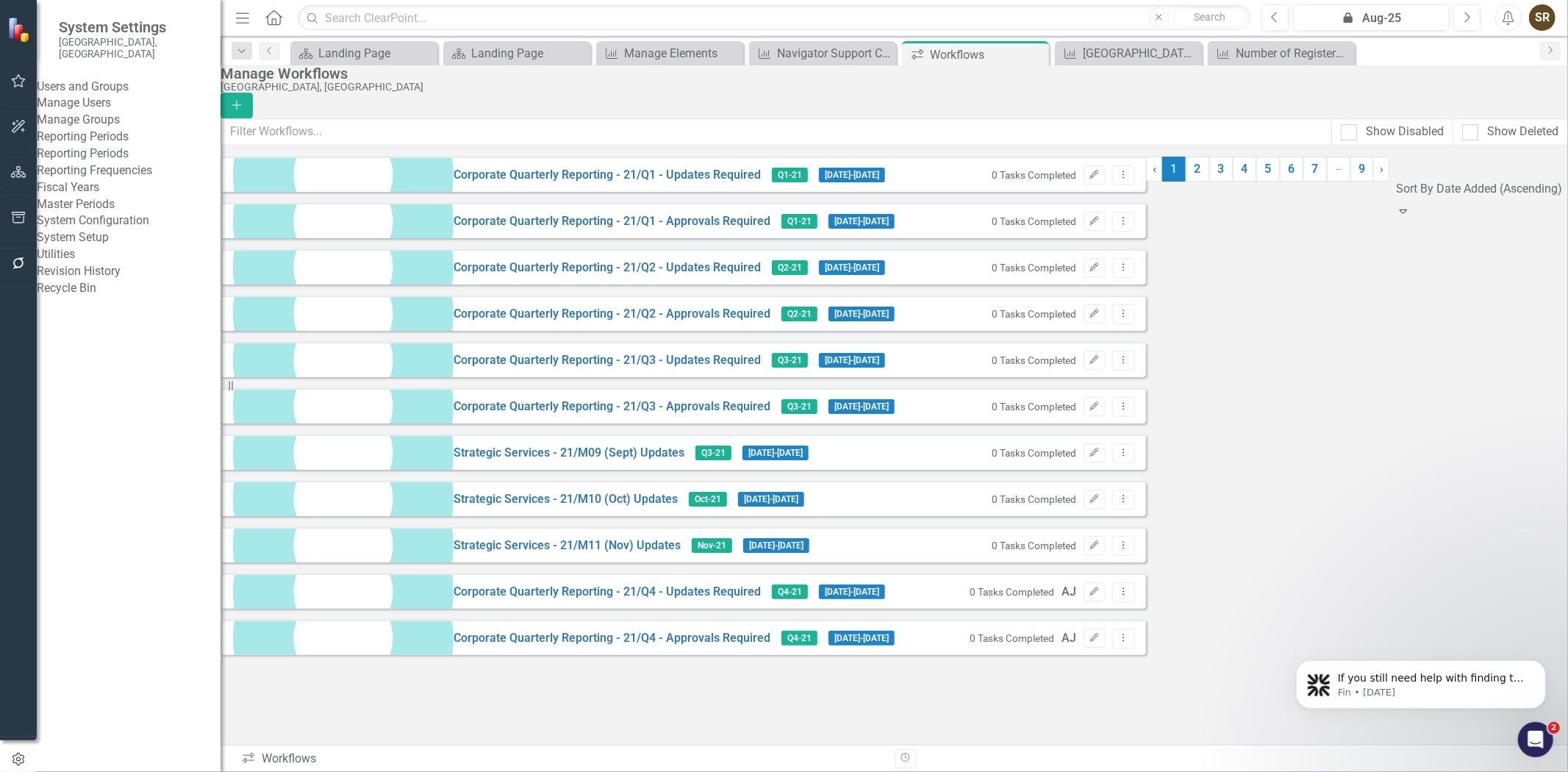
click at [109, 179] on link "Reporting Frequencies" at bounding box center [128, 171] width 183 height 17
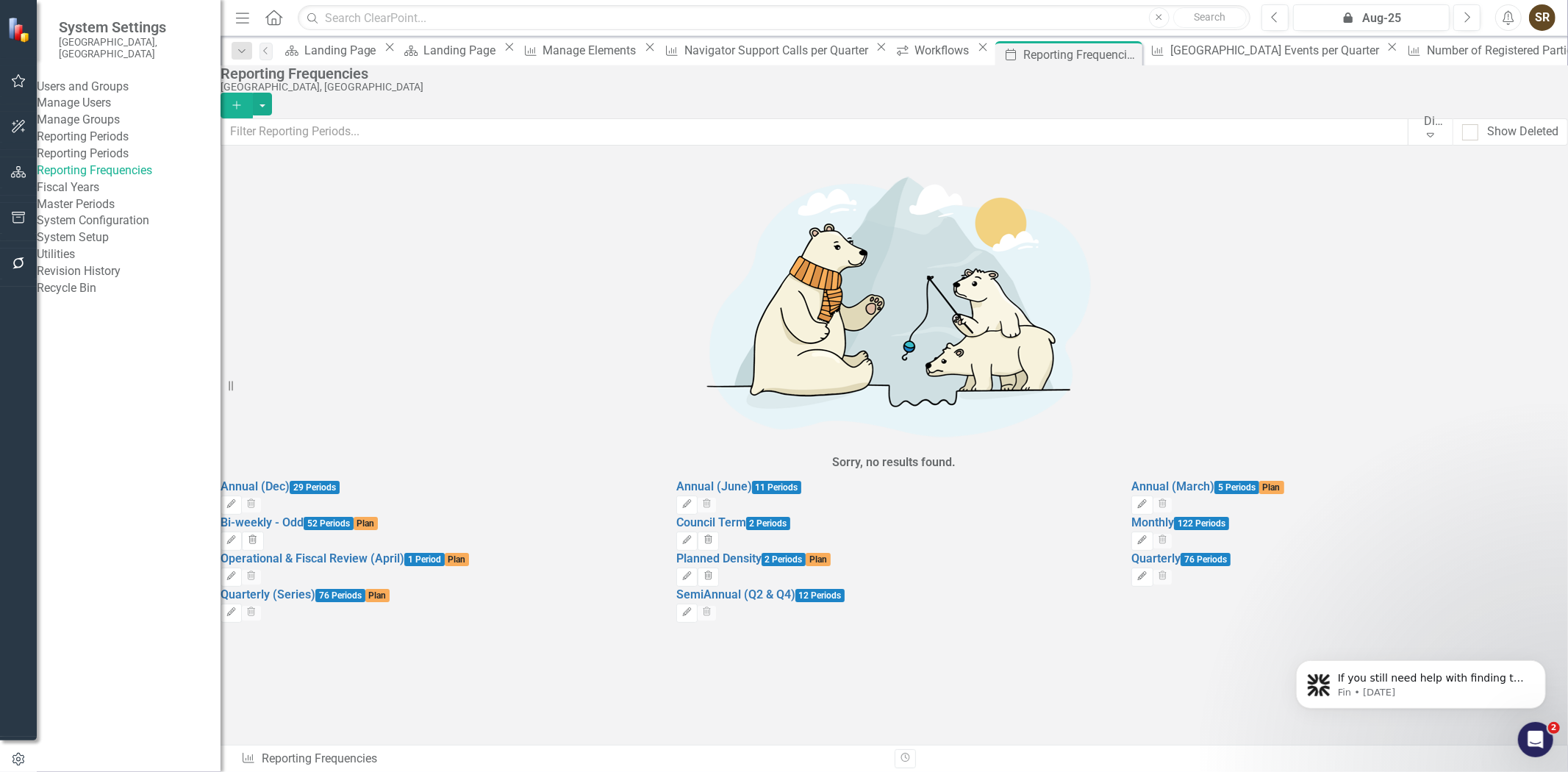
click at [17, 171] on icon "button" at bounding box center [19, 172] width 15 height 12
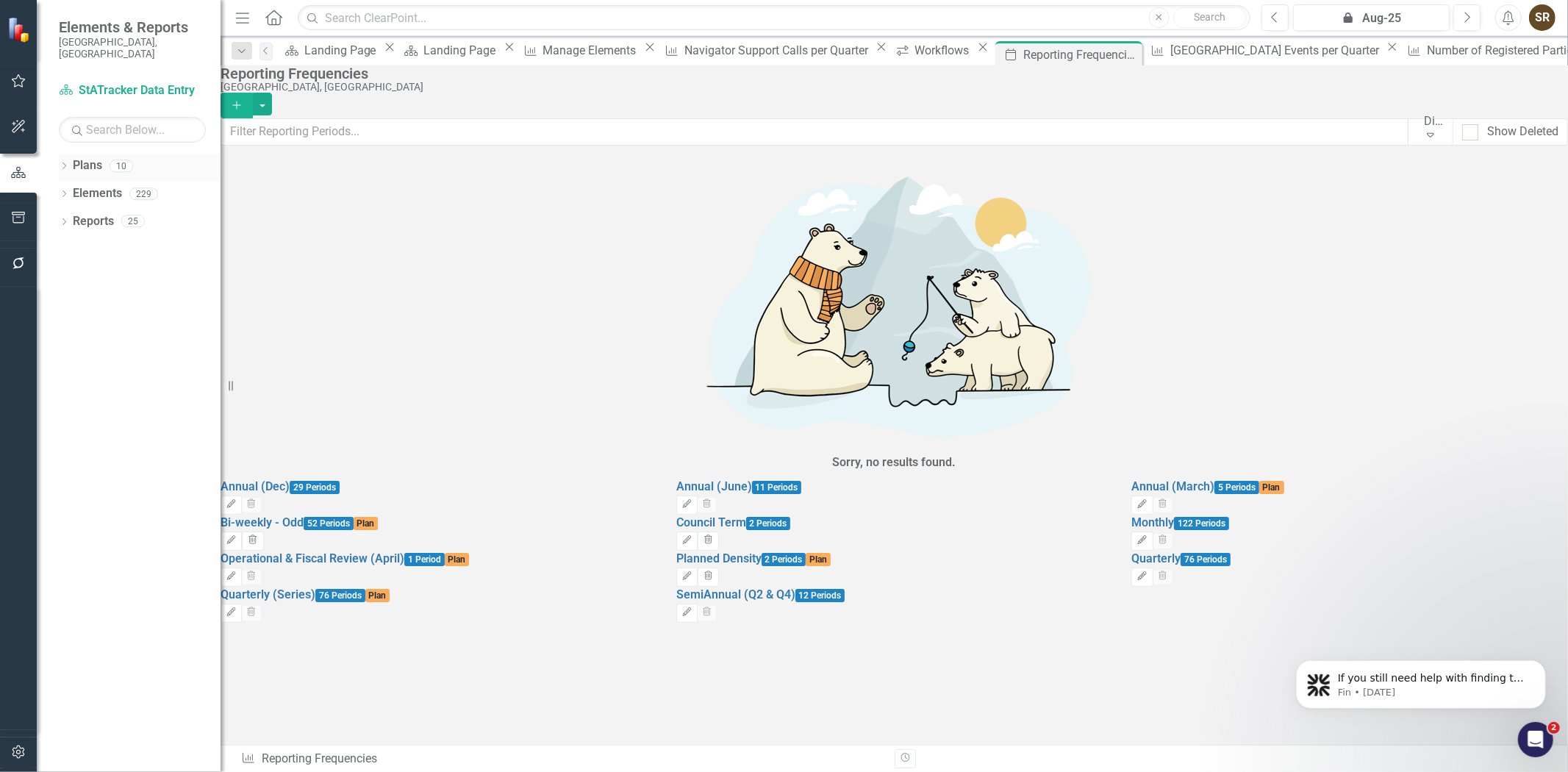
click at [64, 163] on icon "Dropdown" at bounding box center [64, 167] width 10 height 8
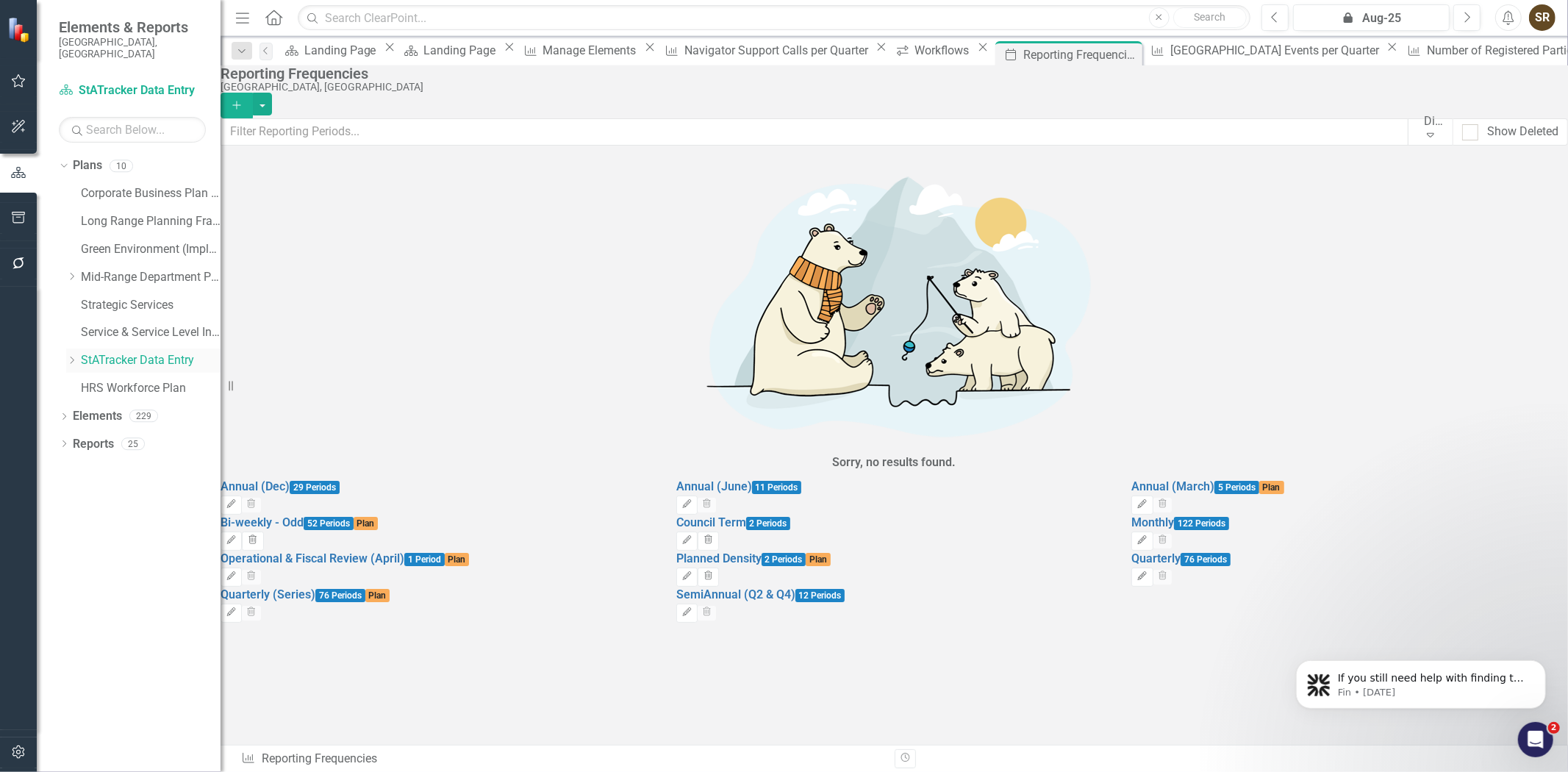
click at [126, 352] on link "StATracker Data Entry" at bounding box center [150, 361] width 139 height 17
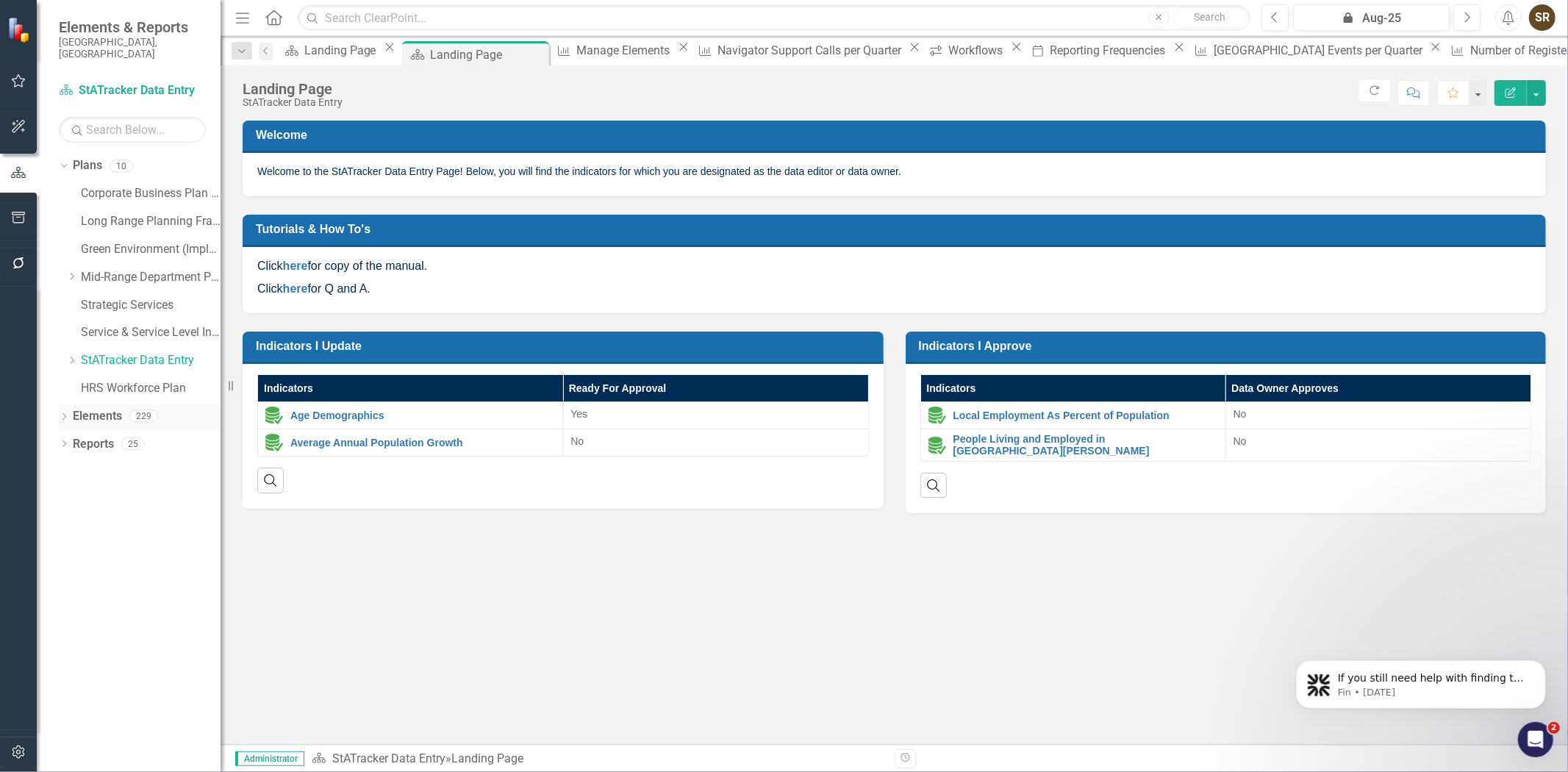
click at [62, 414] on icon "Dropdown" at bounding box center [64, 418] width 10 height 8
click at [117, 464] on link "Indicator Indicators" at bounding box center [116, 472] width 73 height 17
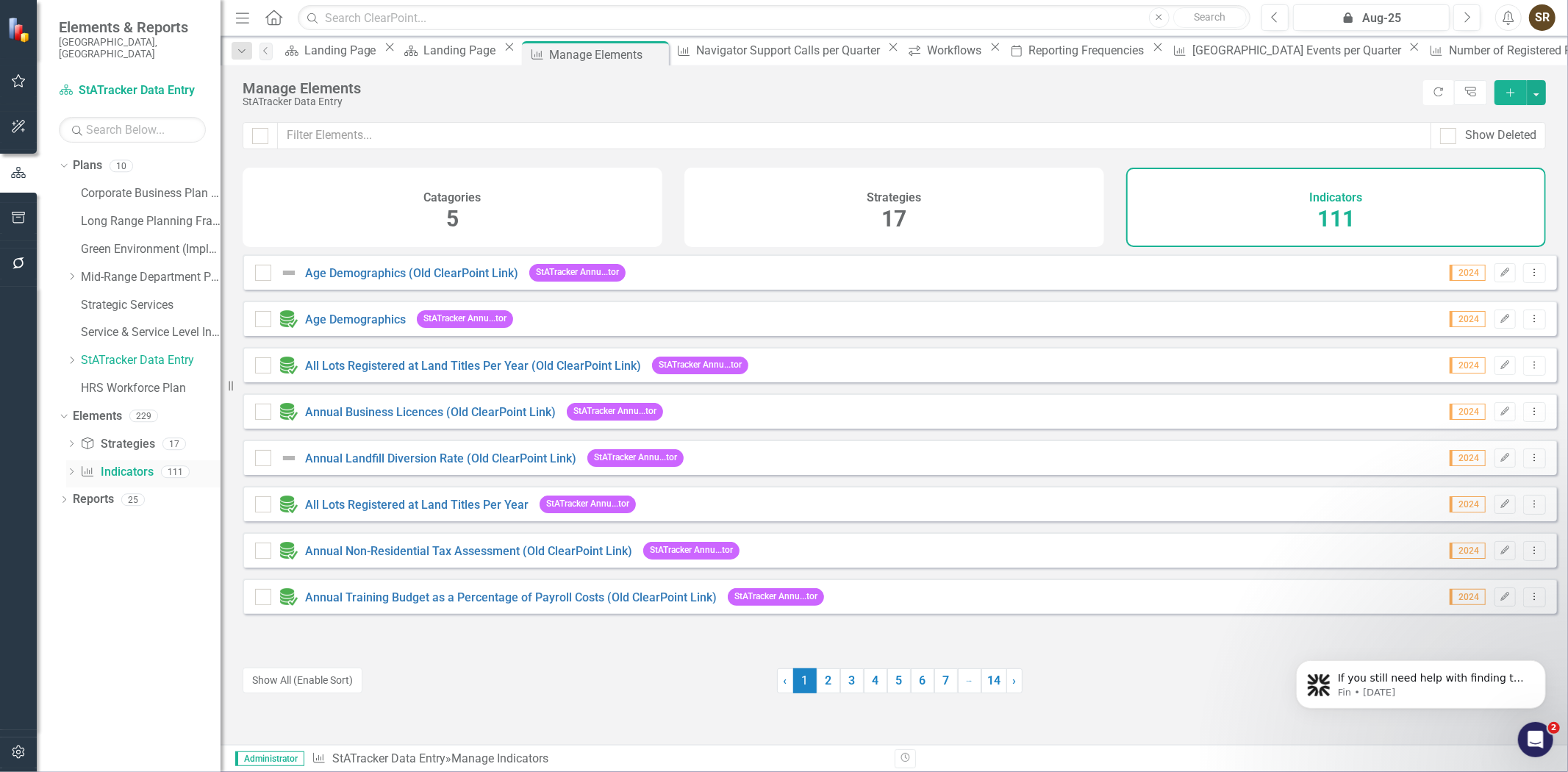
click at [77, 460] on div "Dropdown Indicator Indicators 111" at bounding box center [144, 474] width 155 height 28
click at [106, 464] on link "Indicator Indicators" at bounding box center [116, 472] width 73 height 17
click at [409, 134] on input "text" at bounding box center [855, 136] width 1153 height 27
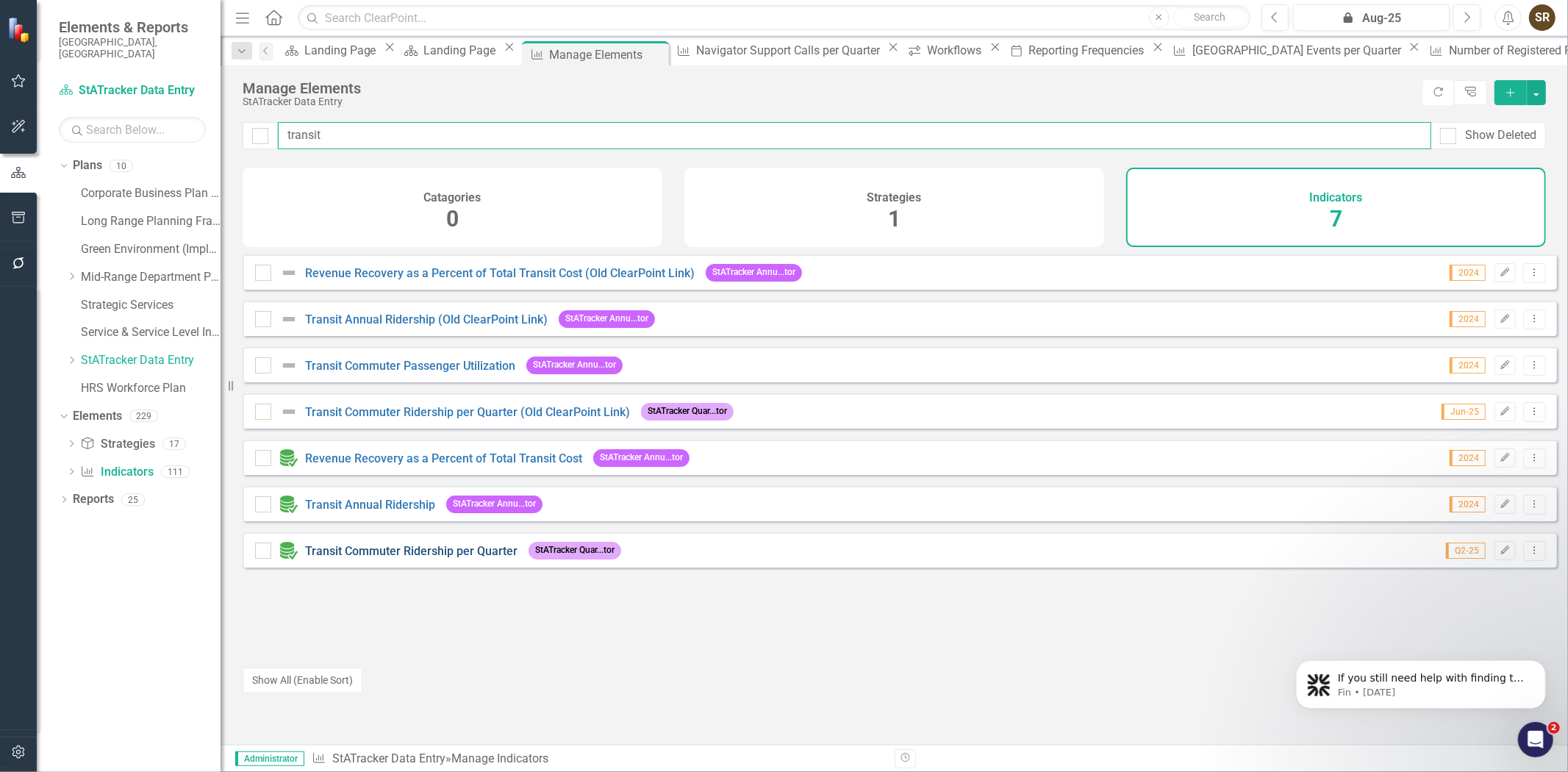
type input "transit"
click at [466, 558] on link "Transit Commuter Ridership per Quarter" at bounding box center [411, 551] width 212 height 14
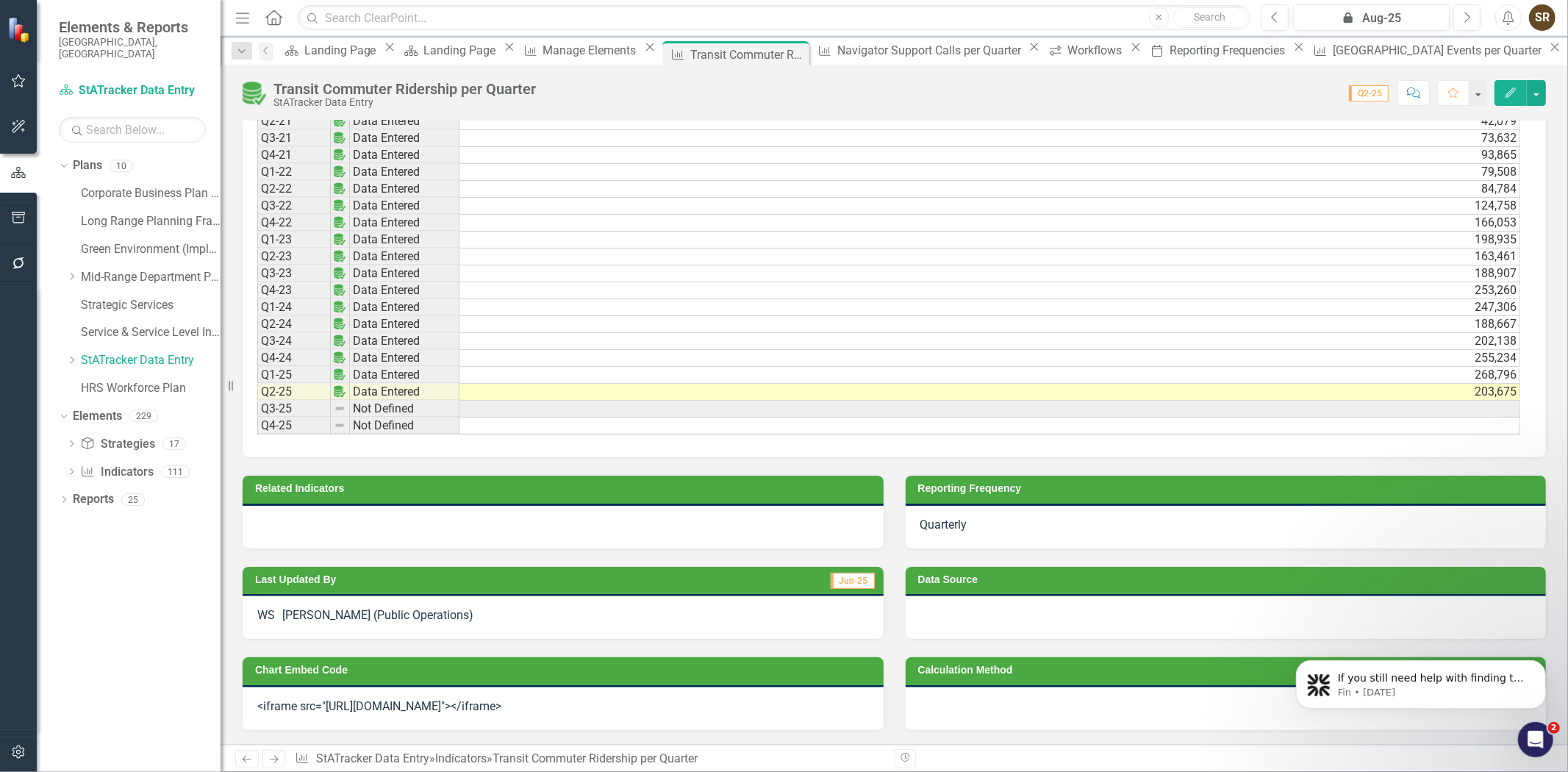
scroll to position [0, 10]
